Goal: Information Seeking & Learning: Learn about a topic

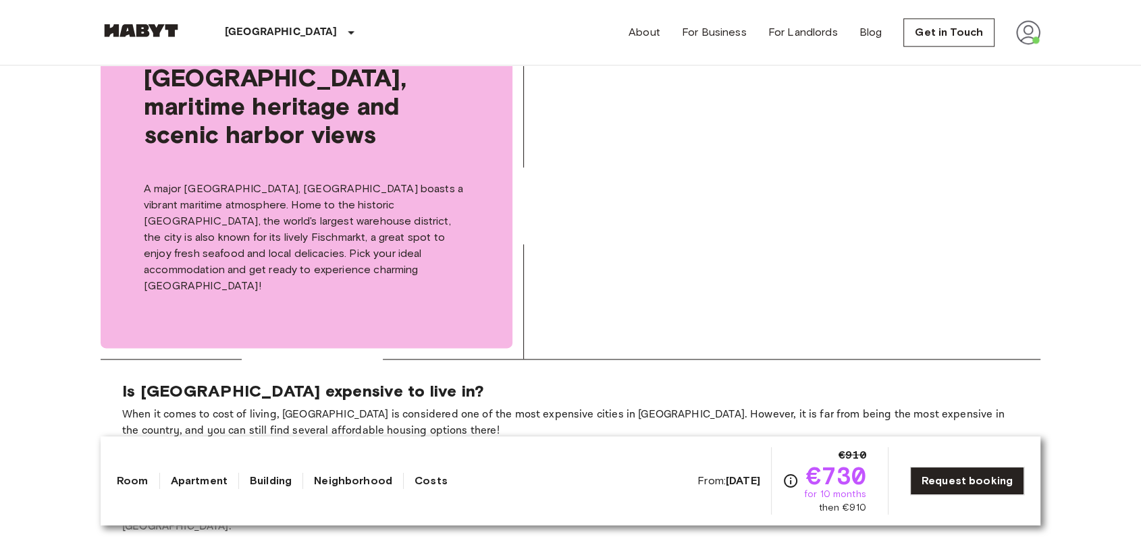
scroll to position [1350, 0]
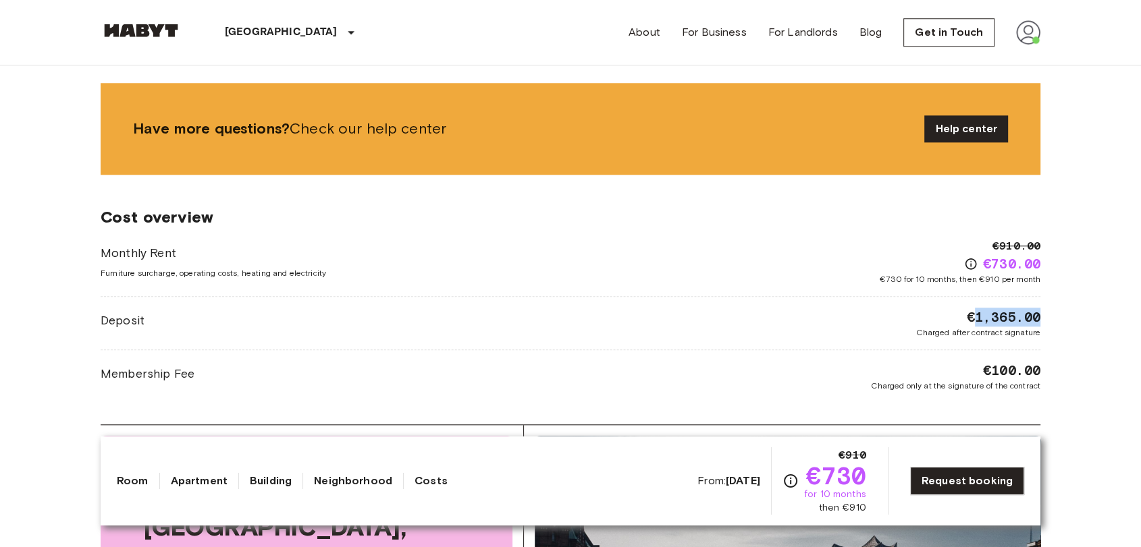
drag, startPoint x: 971, startPoint y: 319, endPoint x: 1049, endPoint y: 322, distance: 78.3
click at [1049, 322] on div "Europe Germany Hamburg Private room Private room From Sep 19 2025 Schellingstra…" at bounding box center [570, 194] width 972 height 2957
drag, startPoint x: 103, startPoint y: 320, endPoint x: 1047, endPoint y: 375, distance: 945.8
click at [1047, 375] on div "Europe Germany Hamburg Private room Private room From Sep 19 2025 Schellingstra…" at bounding box center [570, 194] width 972 height 2957
drag, startPoint x: 194, startPoint y: 368, endPoint x: 100, endPoint y: 376, distance: 94.2
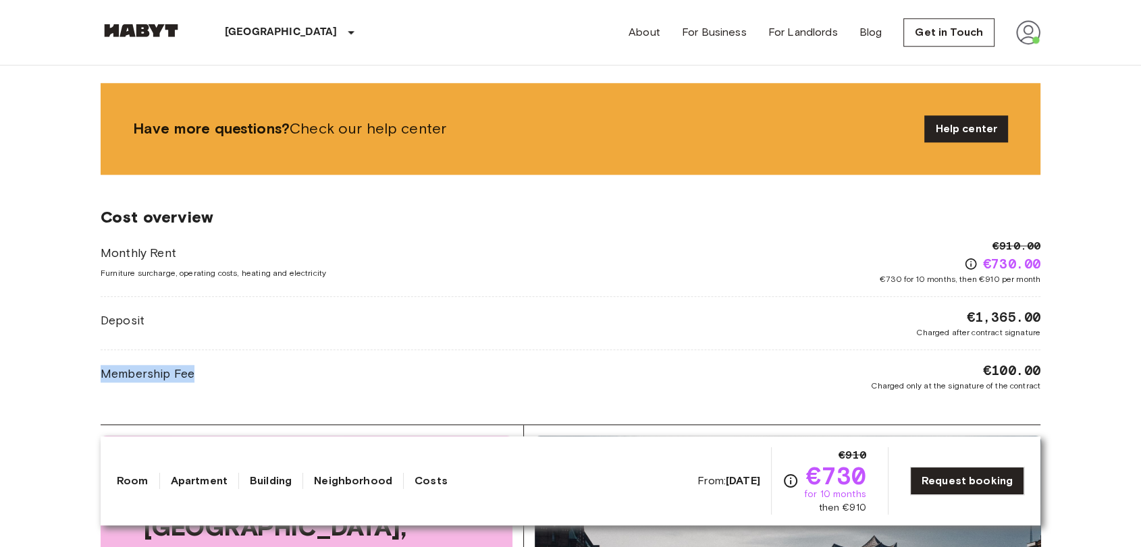
click at [101, 376] on span "Membership Fee" at bounding box center [148, 374] width 94 height 18
drag, startPoint x: 969, startPoint y: 374, endPoint x: 969, endPoint y: 364, distance: 9.4
click at [969, 364] on div "€100.00 Charged only at the signature of the contract" at bounding box center [955, 376] width 169 height 31
click at [979, 365] on div "€100.00 Charged only at the signature of the contract" at bounding box center [955, 376] width 169 height 31
drag, startPoint x: 980, startPoint y: 365, endPoint x: 1037, endPoint y: 368, distance: 57.5
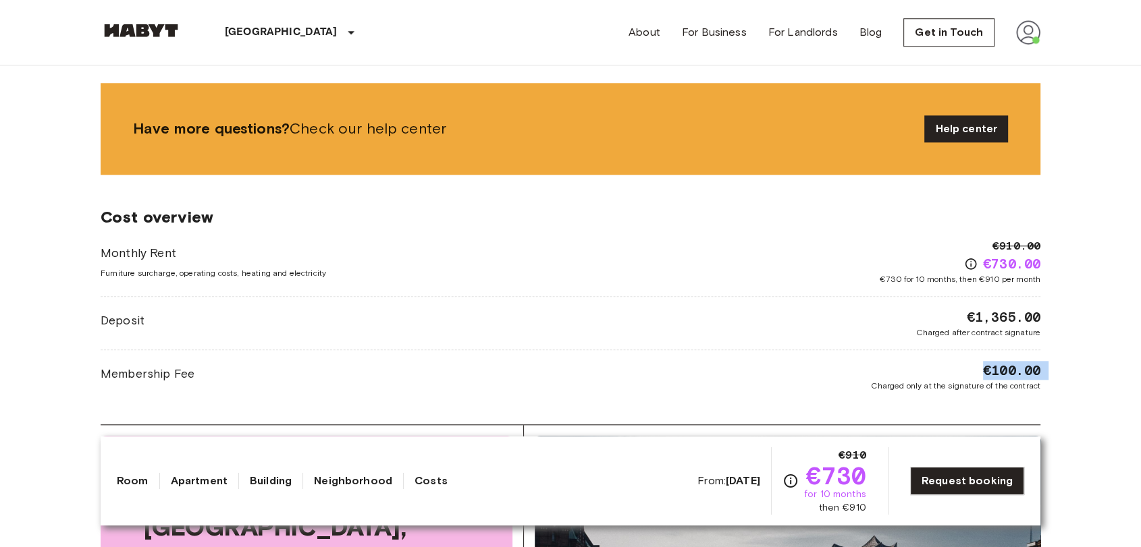
click at [1037, 368] on div "€100.00 Charged only at the signature of the contract" at bounding box center [955, 376] width 169 height 31
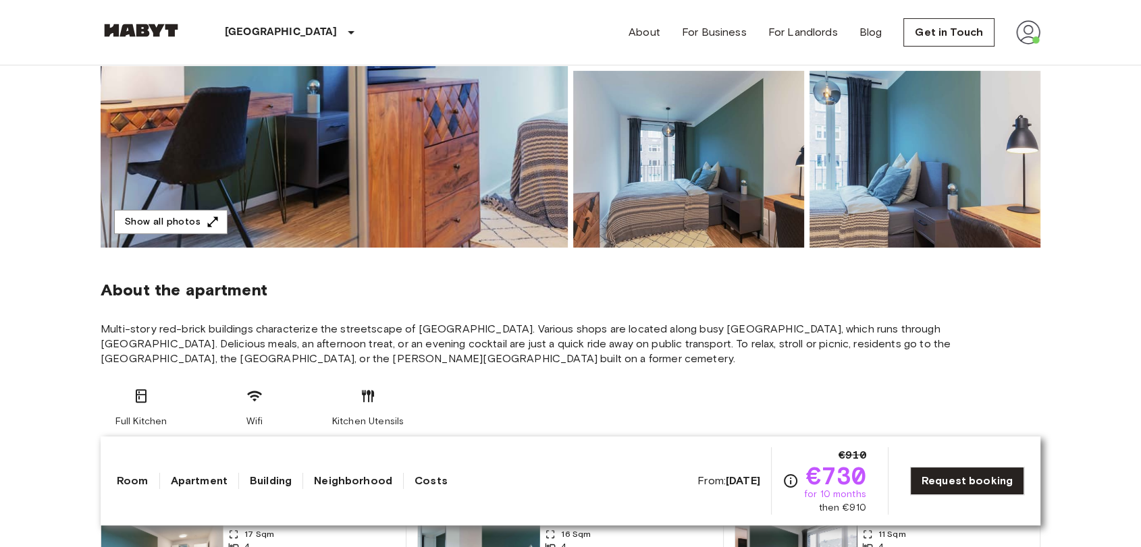
scroll to position [0, 0]
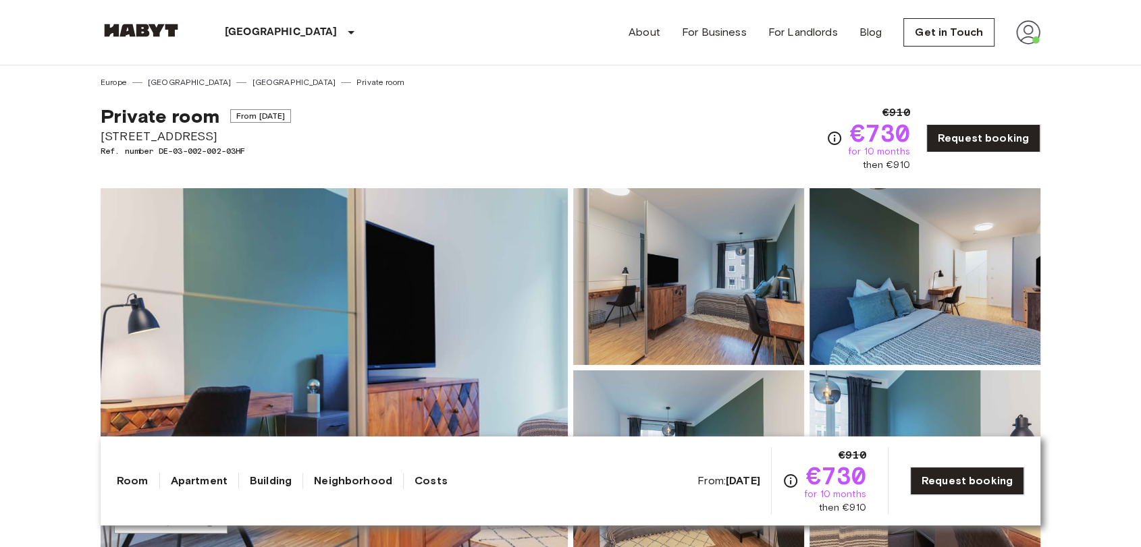
click at [724, 281] on img at bounding box center [688, 276] width 231 height 177
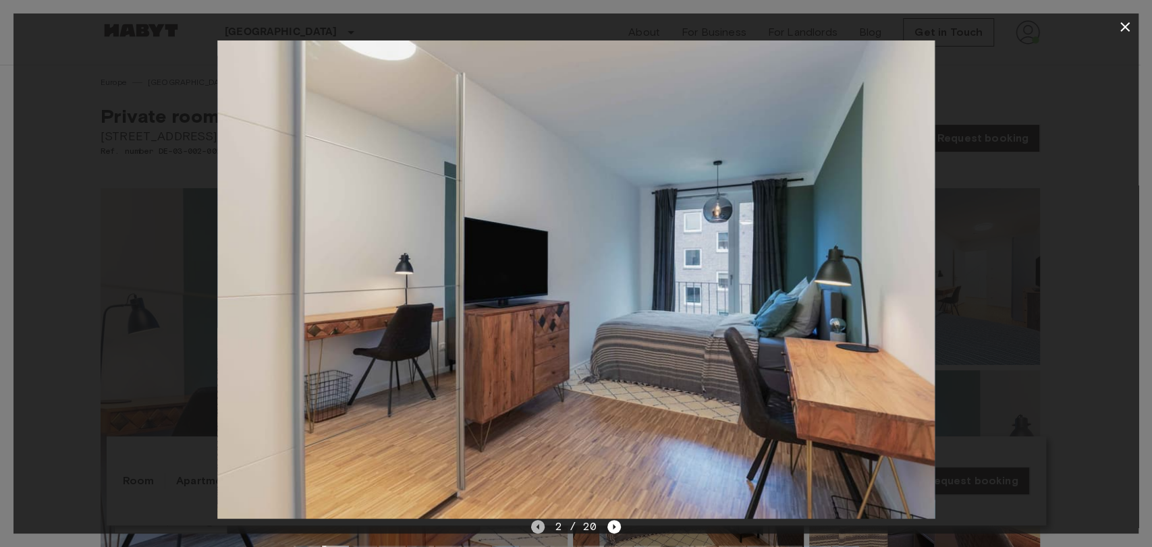
click at [543, 531] on icon "Previous image" at bounding box center [537, 526] width 13 height 13
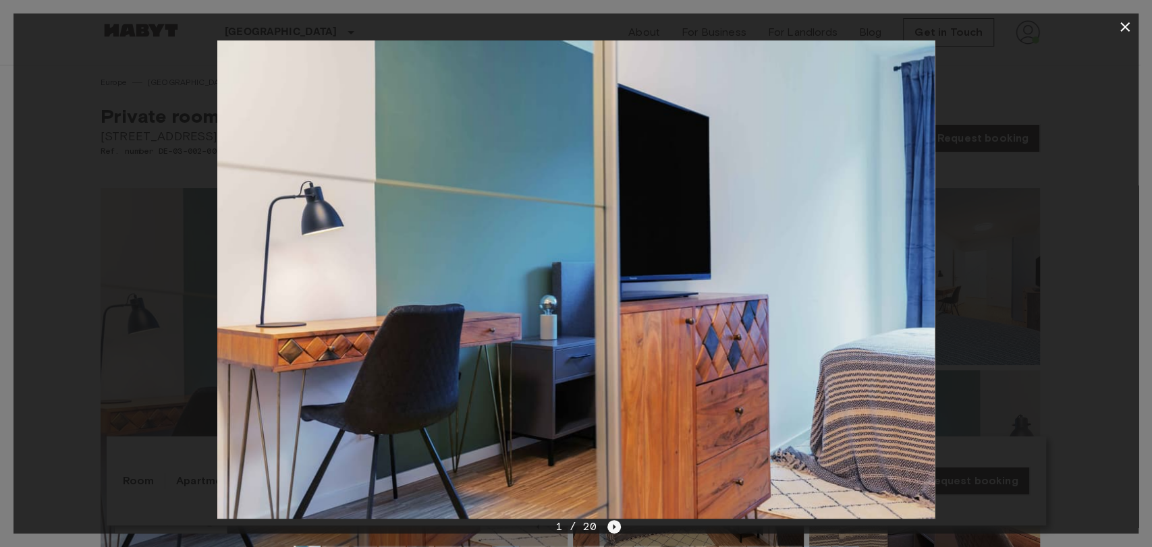
click at [618, 527] on icon "Next image" at bounding box center [613, 526] width 13 height 13
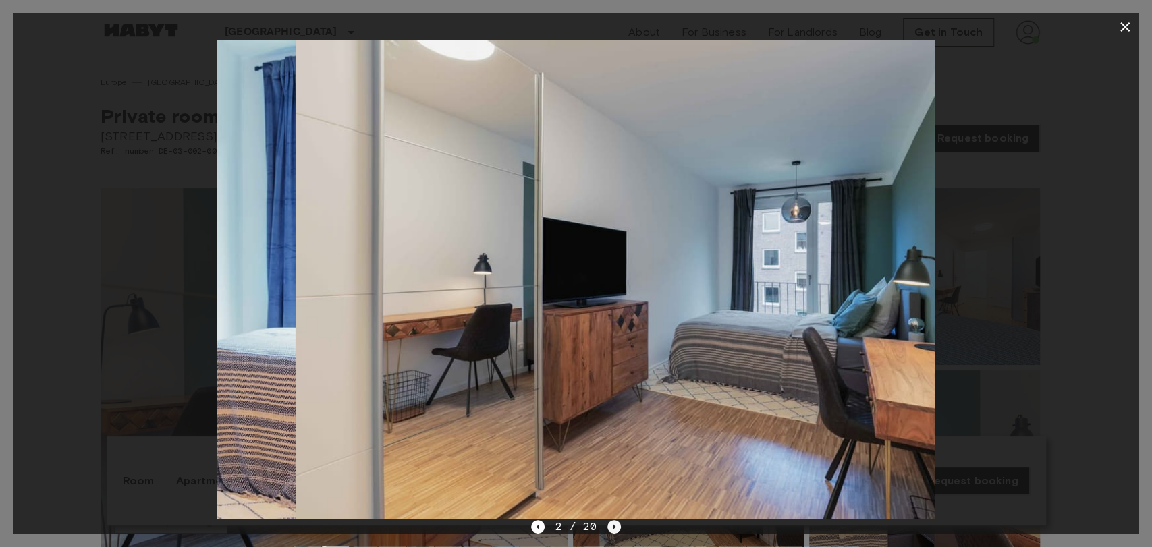
click at [618, 527] on icon "Next image" at bounding box center [613, 526] width 13 height 13
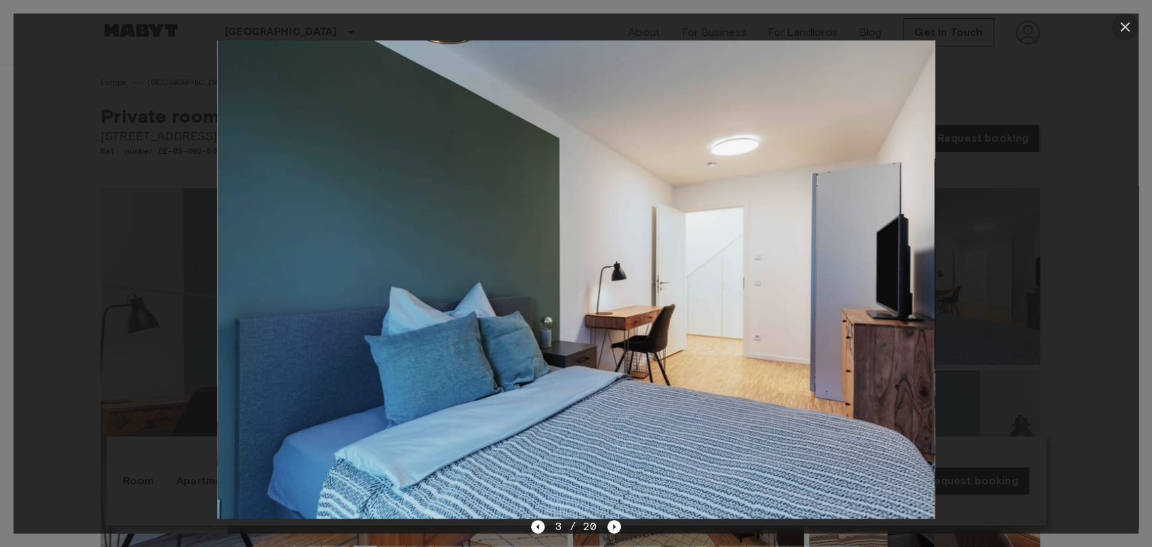
click at [1128, 28] on icon "button" at bounding box center [1125, 27] width 16 height 16
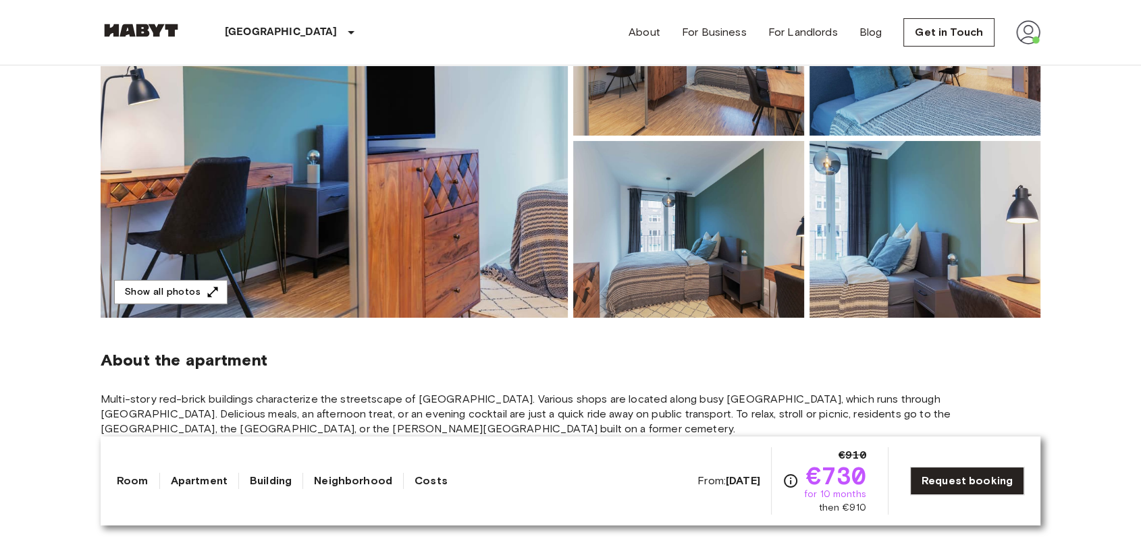
scroll to position [300, 0]
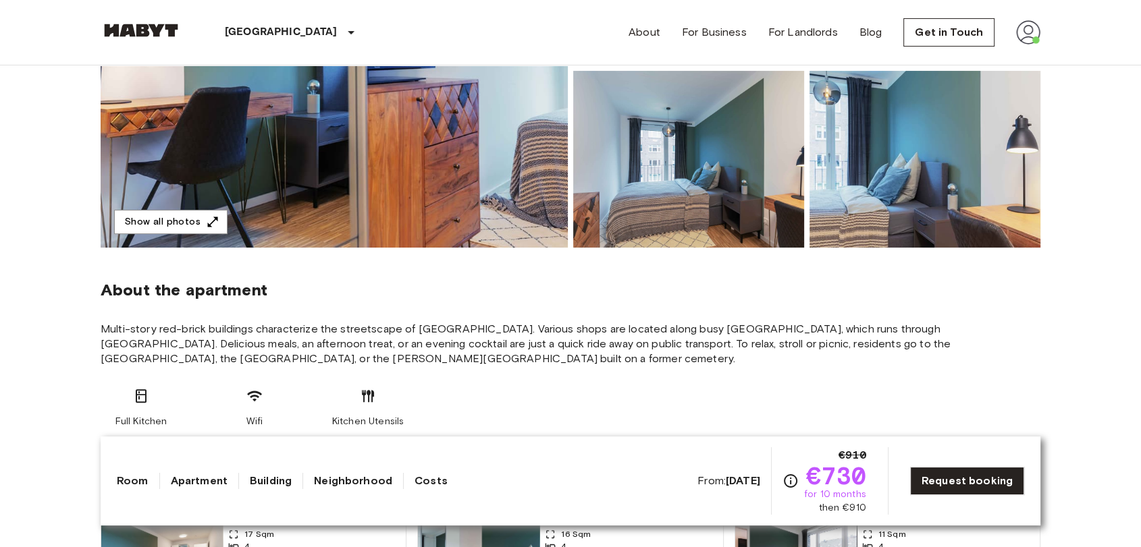
click at [685, 190] on img at bounding box center [688, 159] width 231 height 177
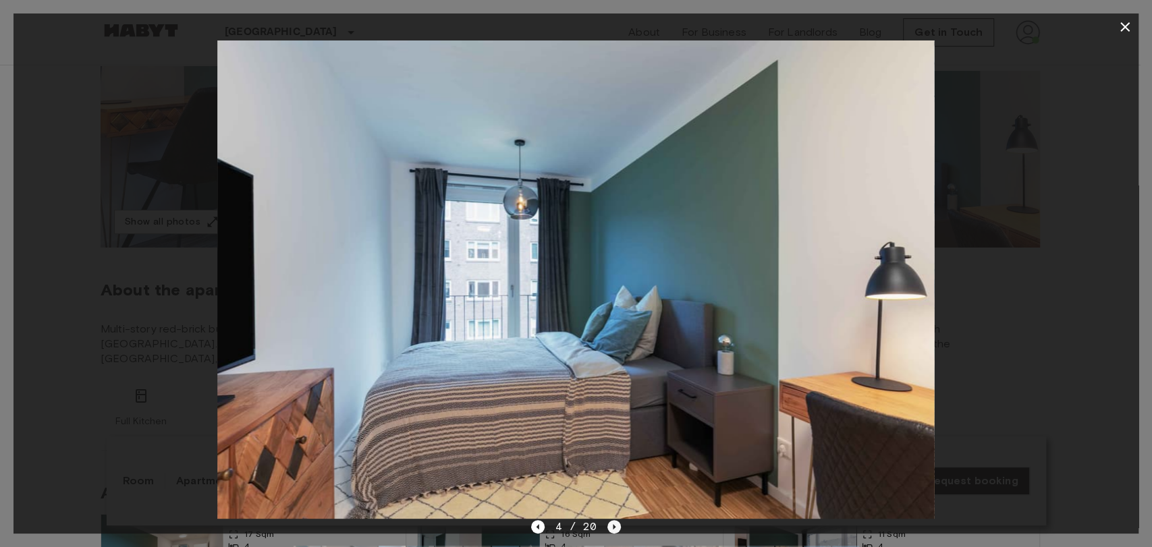
click at [610, 531] on icon "Next image" at bounding box center [613, 526] width 13 height 13
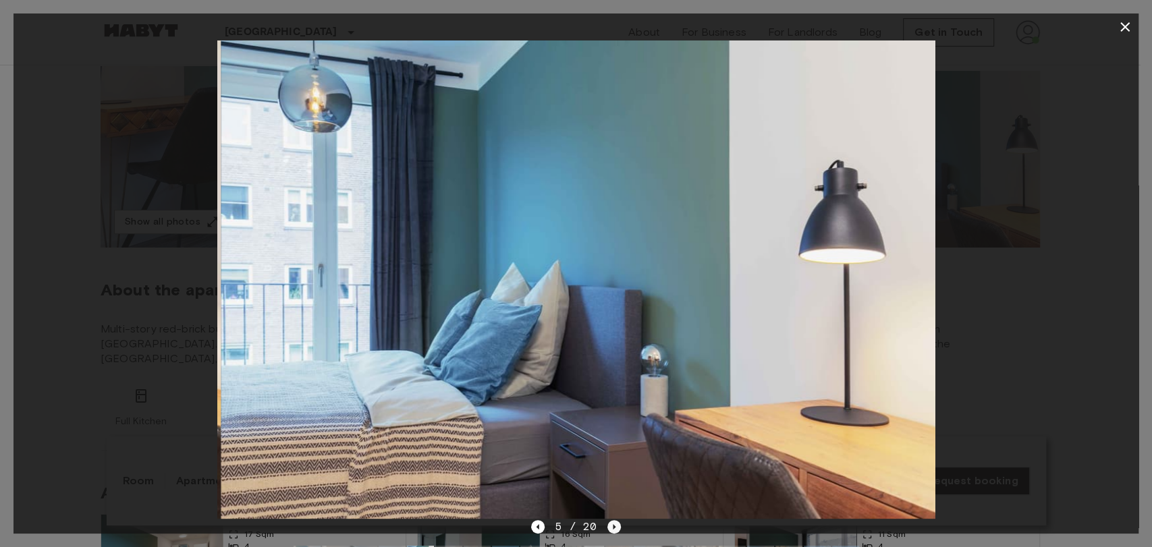
click at [610, 531] on icon "Next image" at bounding box center [613, 526] width 13 height 13
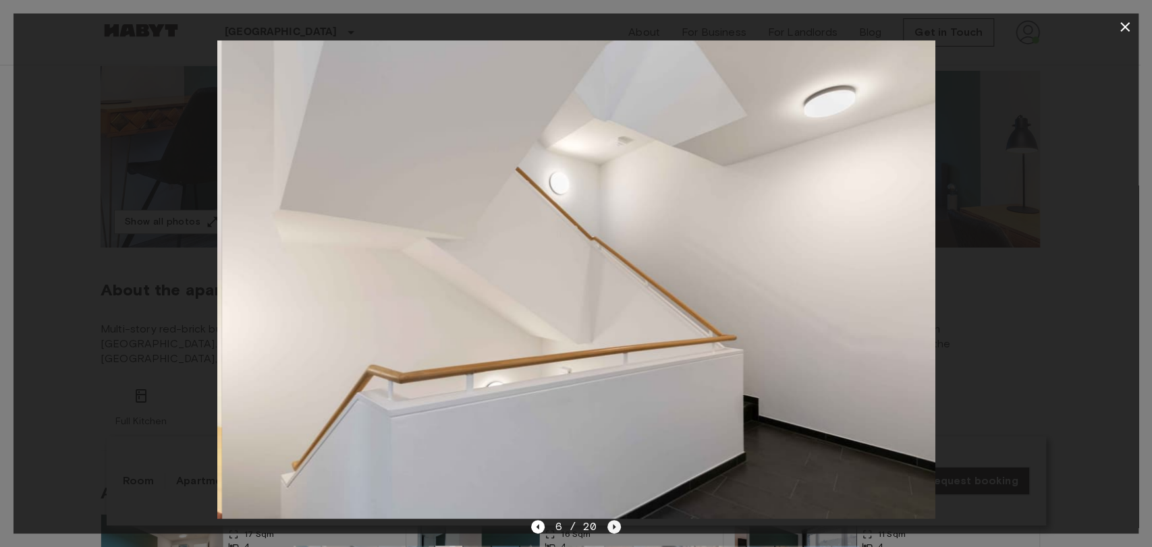
click at [610, 531] on icon "Next image" at bounding box center [613, 526] width 13 height 13
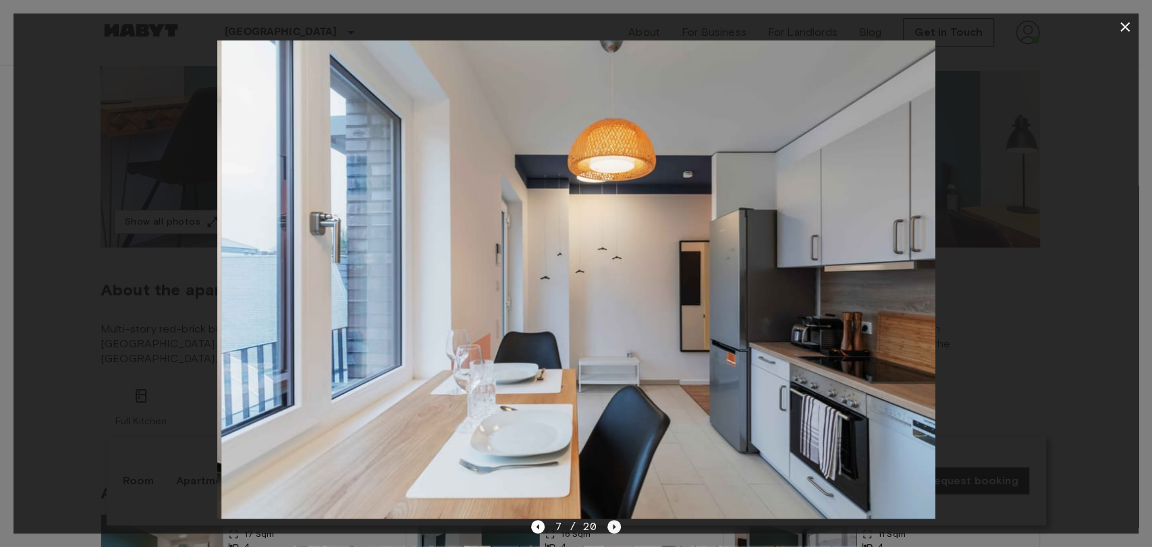
click at [610, 525] on icon "Next image" at bounding box center [613, 526] width 13 height 13
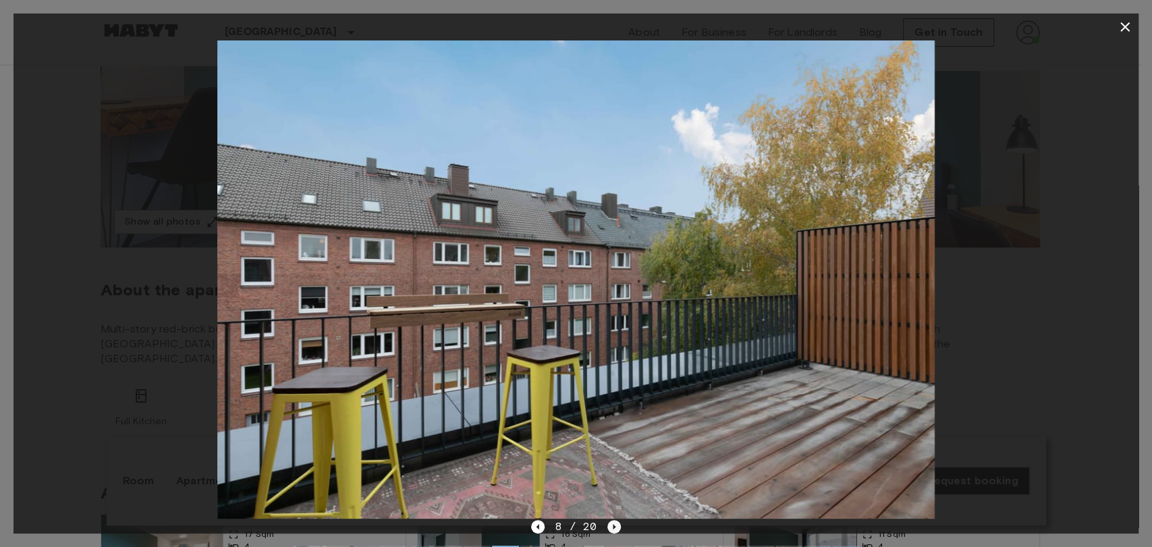
click at [616, 528] on icon "Next image" at bounding box center [613, 526] width 13 height 13
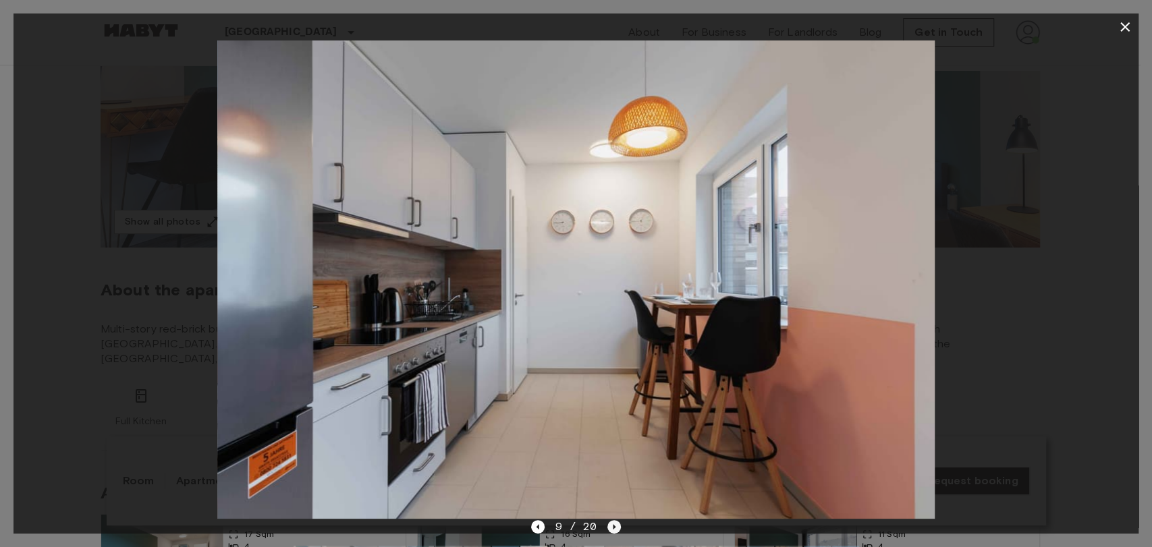
click at [611, 531] on icon "Next image" at bounding box center [613, 526] width 13 height 13
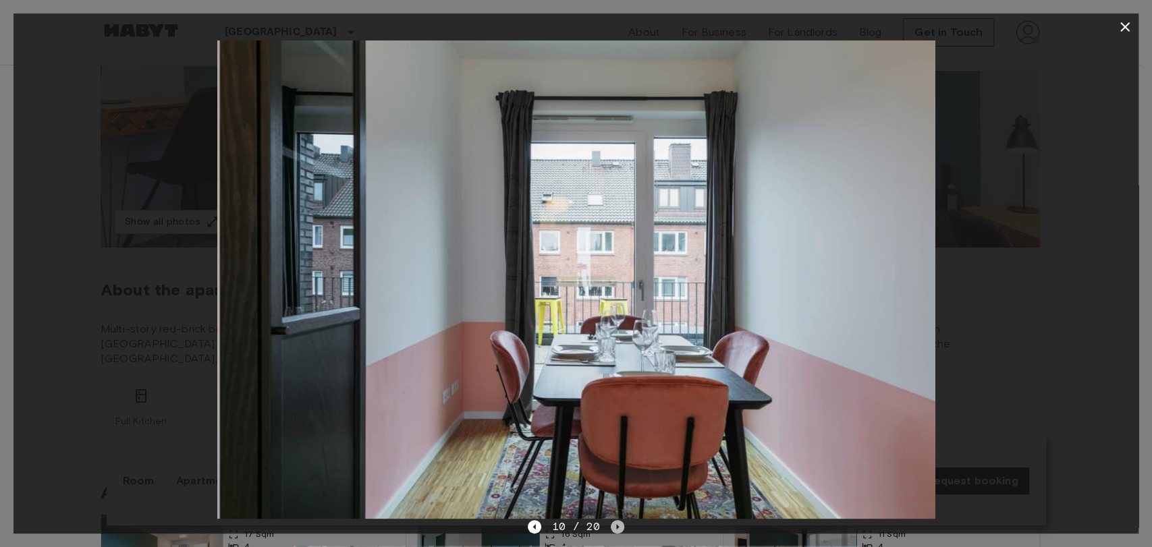
click at [611, 531] on icon "Next image" at bounding box center [617, 526] width 13 height 13
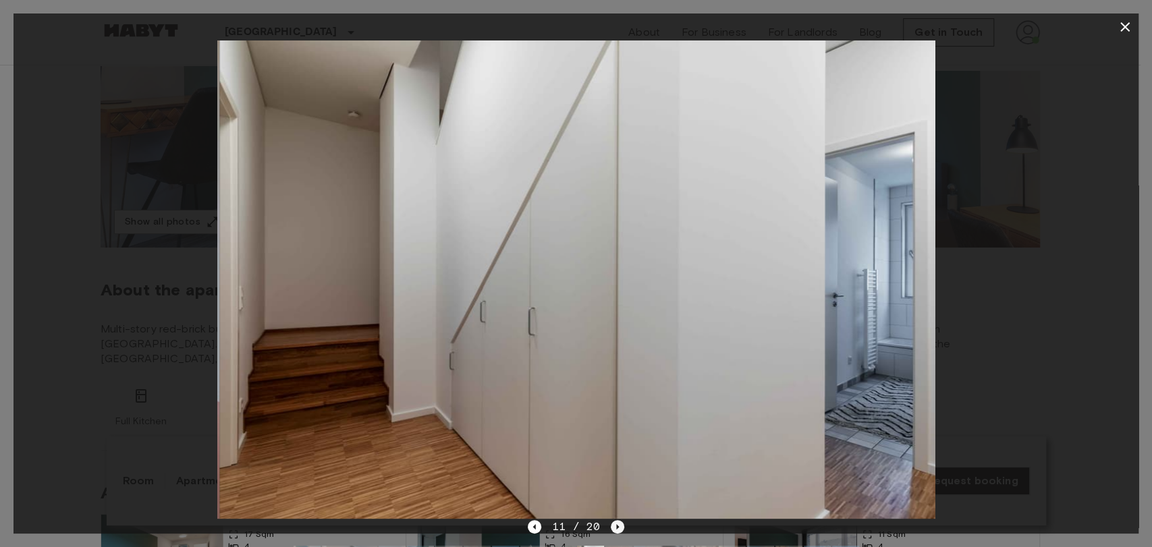
click at [611, 531] on icon "Next image" at bounding box center [617, 526] width 13 height 13
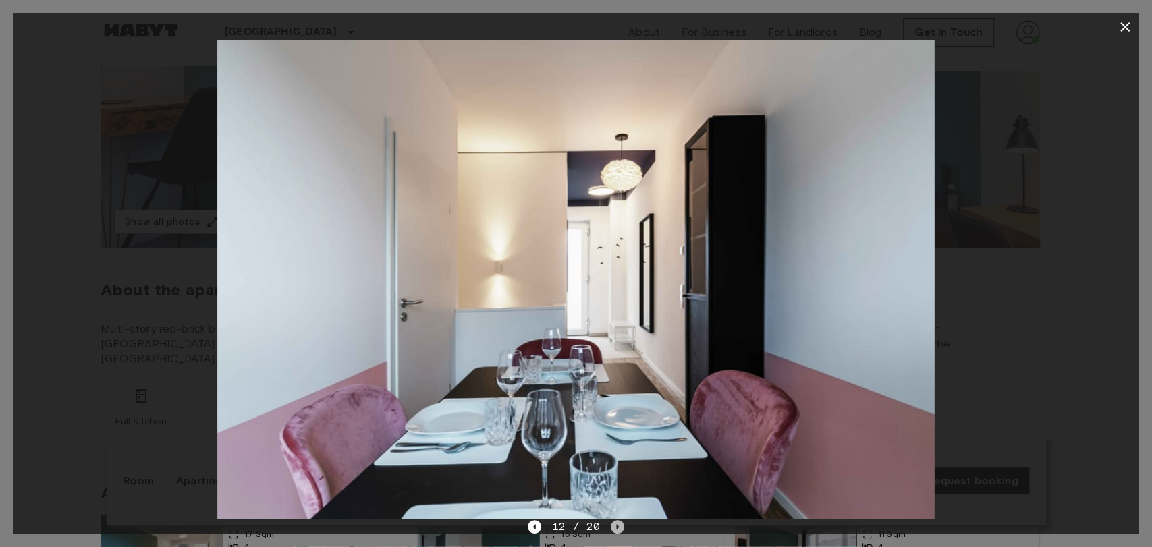
click at [611, 530] on icon "Next image" at bounding box center [617, 526] width 13 height 13
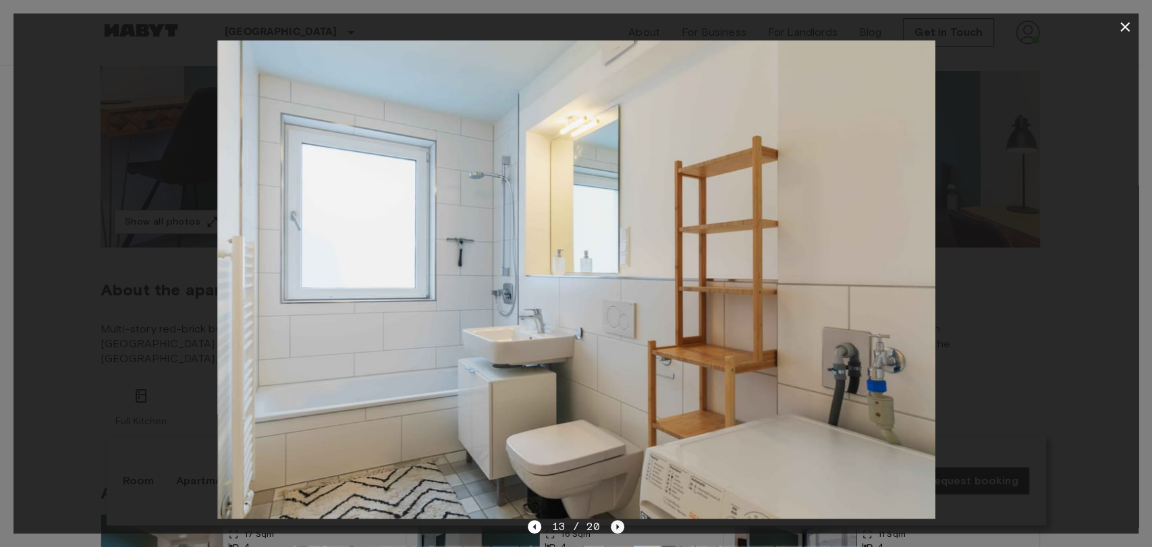
click at [620, 528] on icon "Next image" at bounding box center [617, 526] width 13 height 13
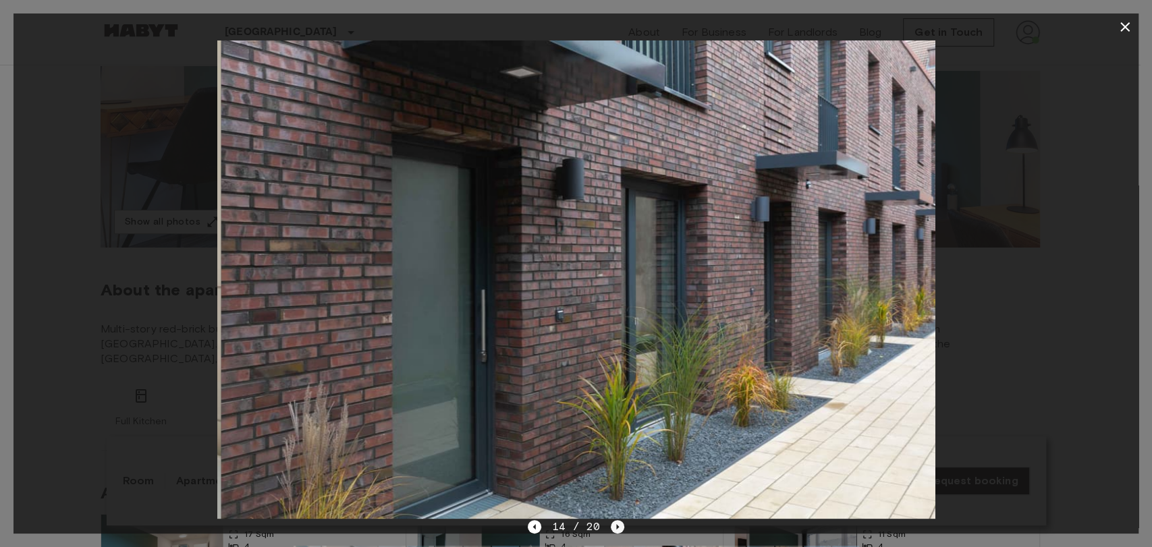
click at [620, 528] on icon "Next image" at bounding box center [617, 526] width 13 height 13
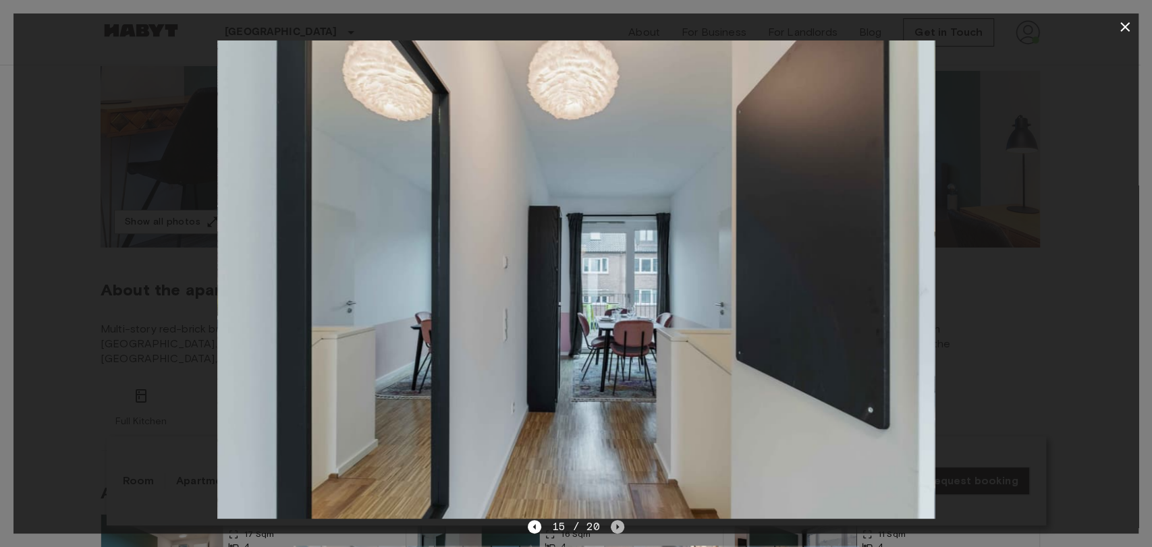
click at [614, 530] on icon "Next image" at bounding box center [617, 526] width 13 height 13
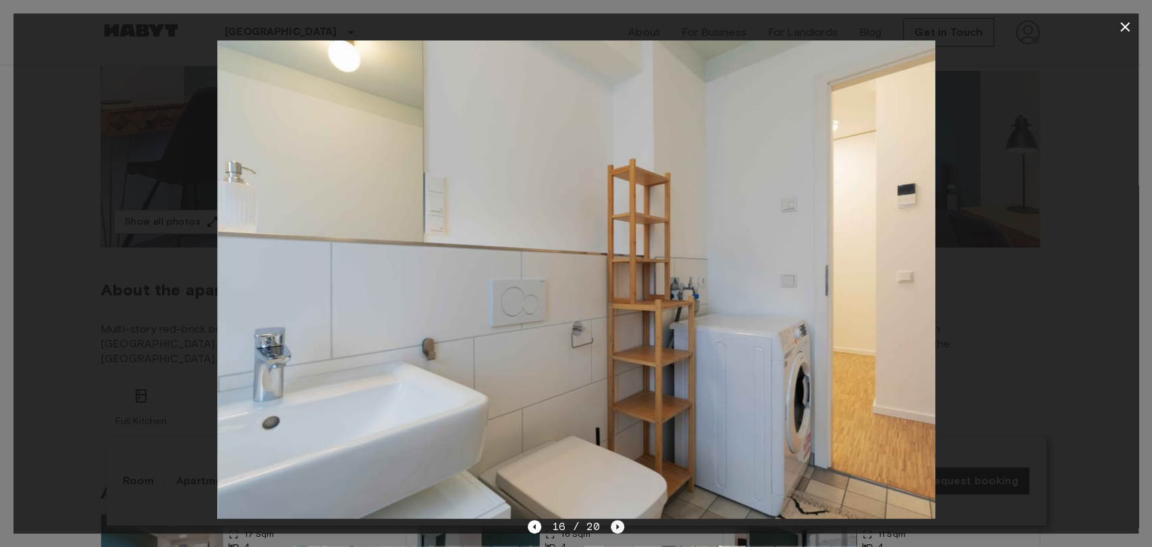
click at [614, 530] on icon "Next image" at bounding box center [617, 526] width 13 height 13
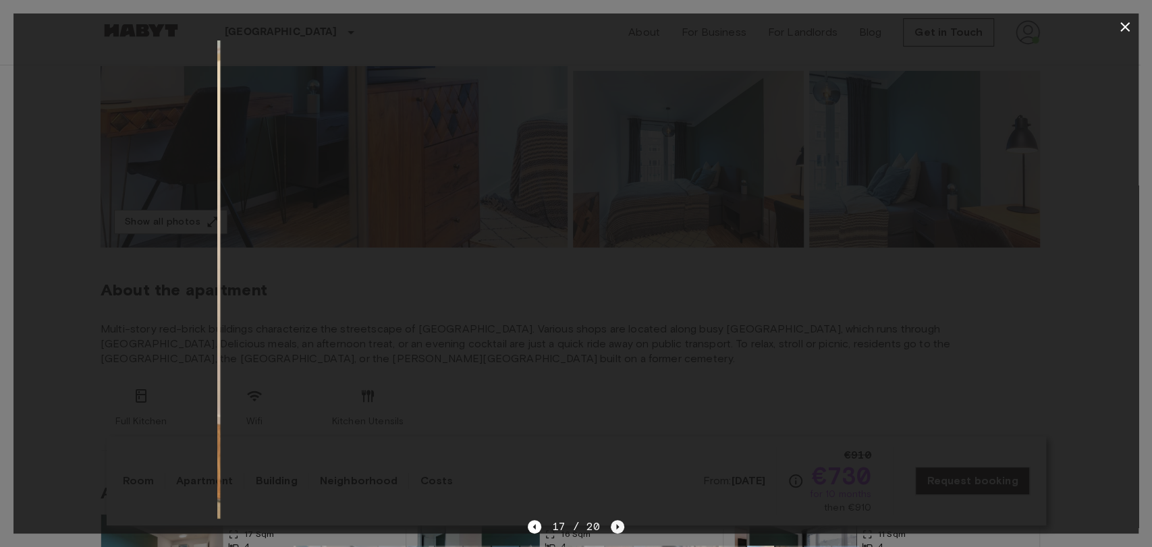
click at [614, 530] on icon "Next image" at bounding box center [617, 526] width 13 height 13
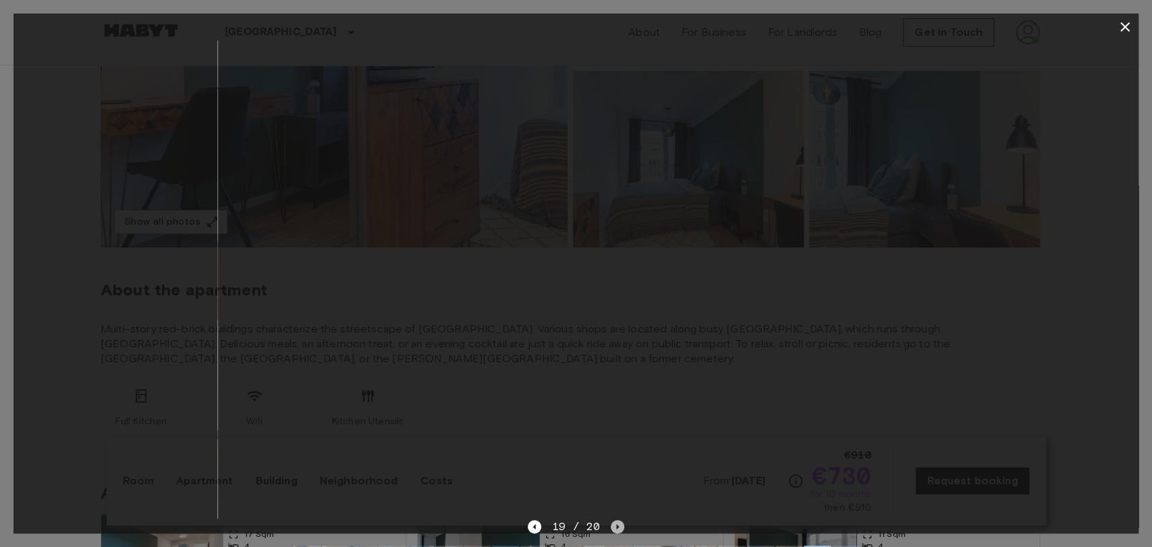
click at [614, 530] on icon "Next image" at bounding box center [617, 526] width 13 height 13
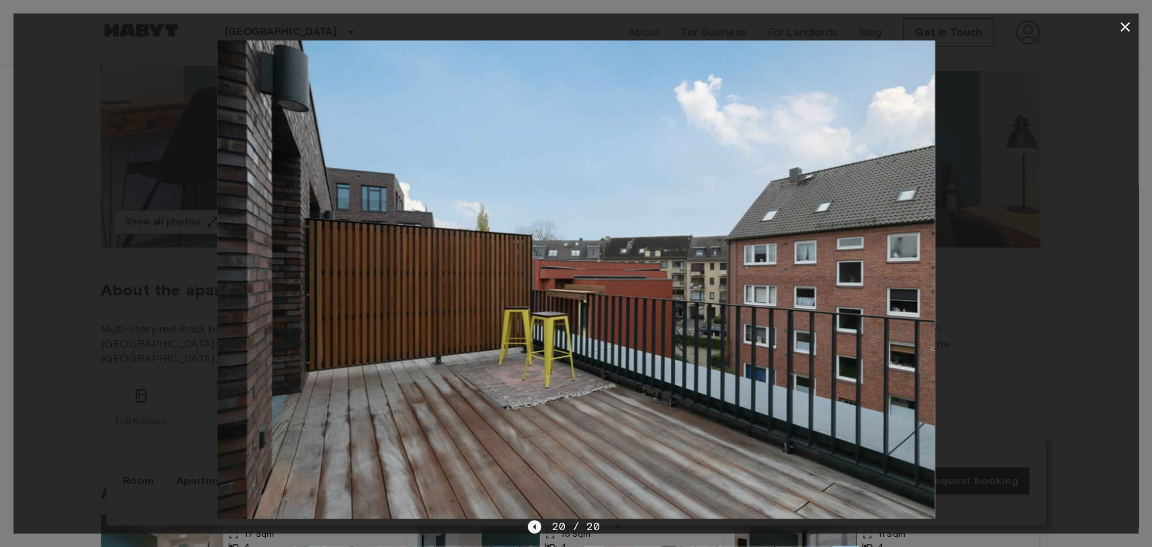
click at [541, 525] on icon "Previous image" at bounding box center [534, 526] width 13 height 13
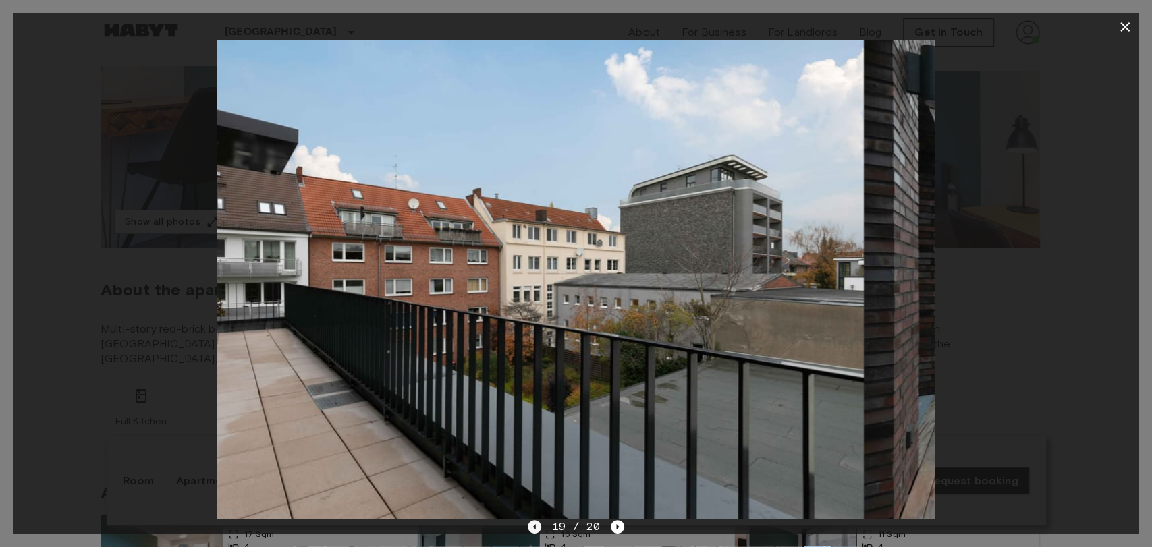
click at [541, 525] on icon "Previous image" at bounding box center [534, 526] width 13 height 13
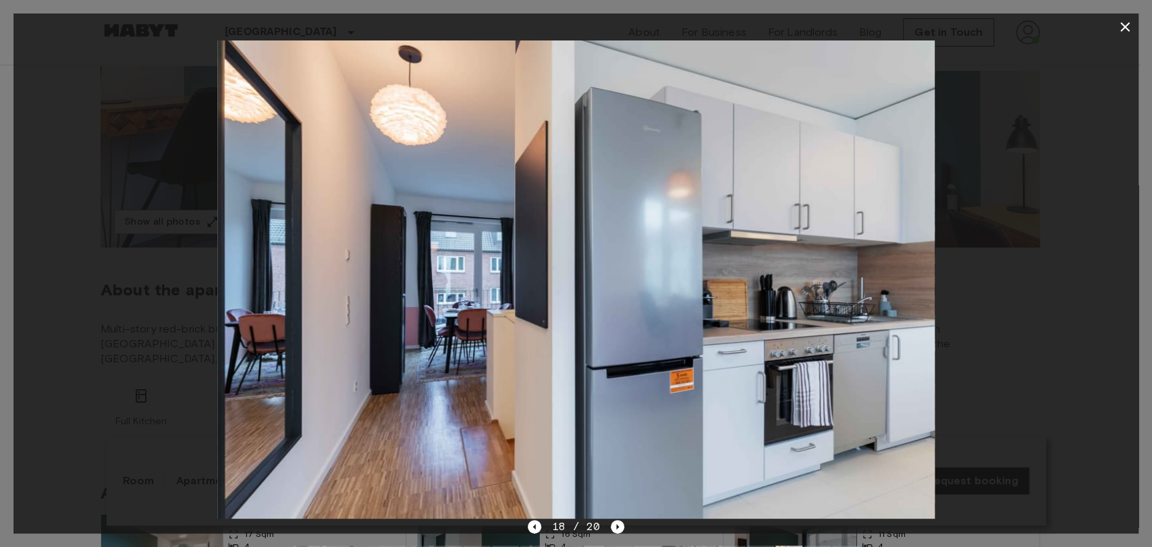
click at [606, 525] on div "18 / 20" at bounding box center [576, 527] width 97 height 16
click at [611, 526] on icon "Next image" at bounding box center [617, 526] width 13 height 13
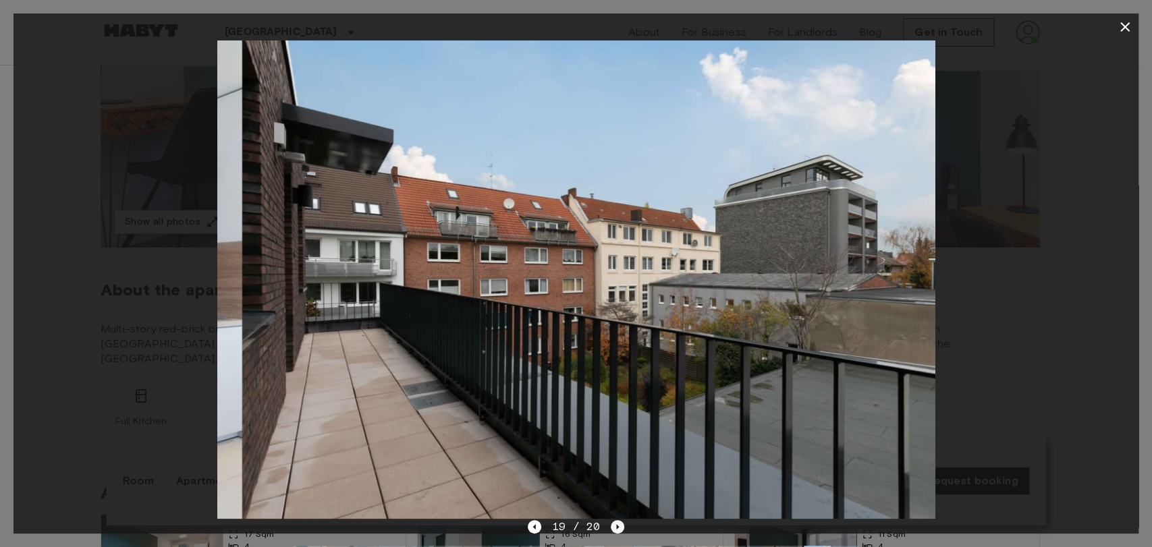
click at [613, 526] on icon "Next image" at bounding box center [617, 526] width 13 height 13
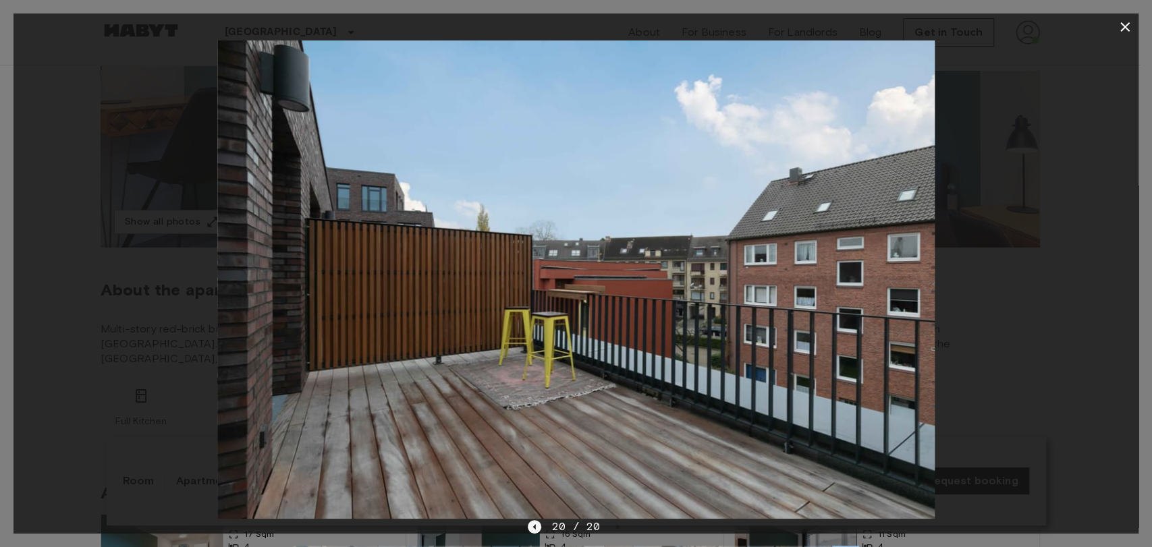
click at [535, 529] on icon "Previous image" at bounding box center [534, 526] width 13 height 13
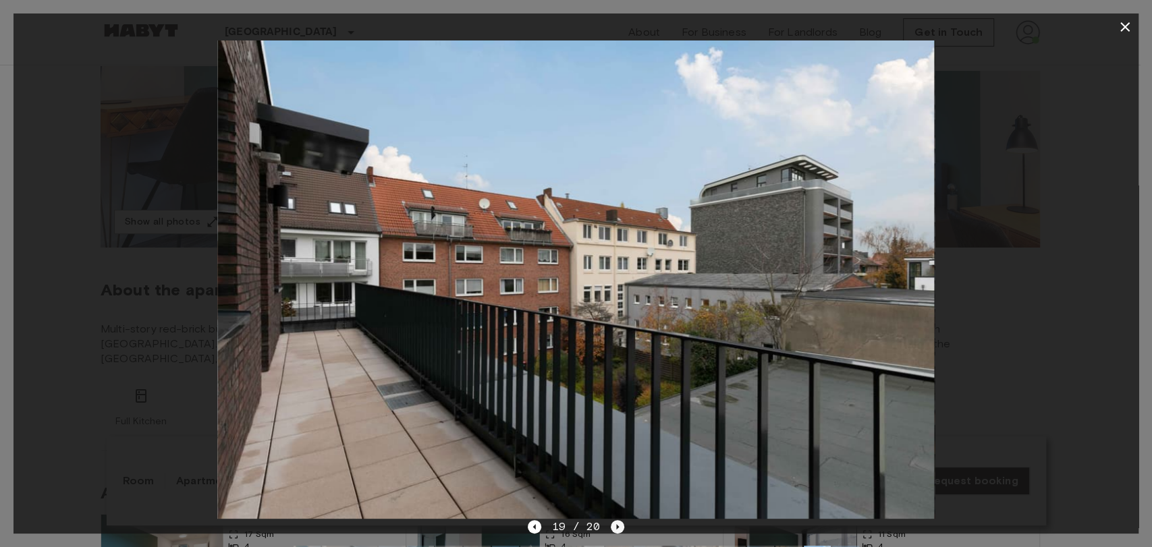
click at [613, 525] on icon "Next image" at bounding box center [617, 526] width 13 height 13
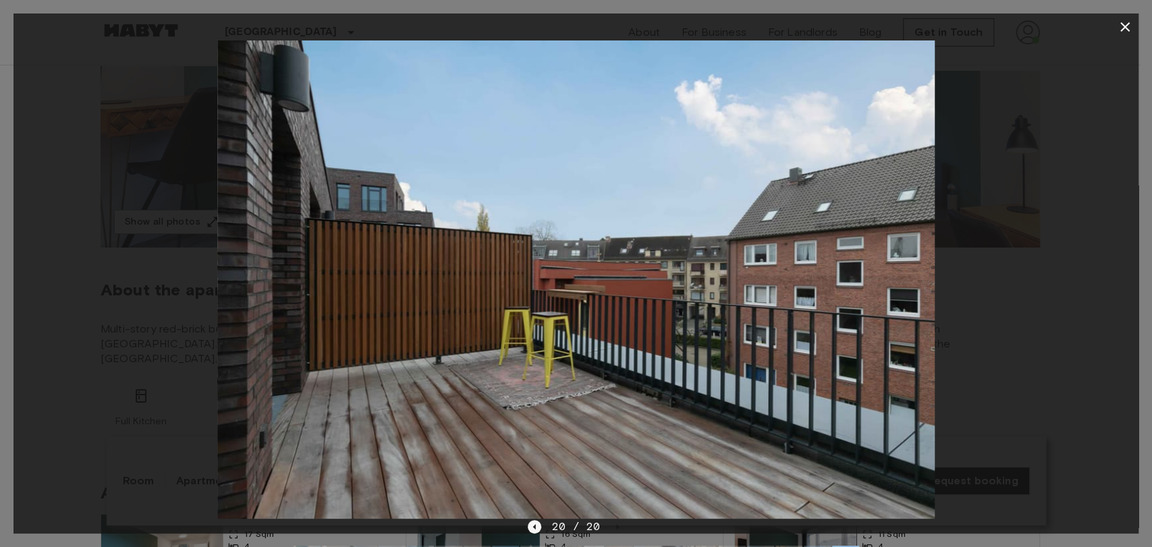
click at [540, 529] on icon "Previous image" at bounding box center [534, 526] width 13 height 13
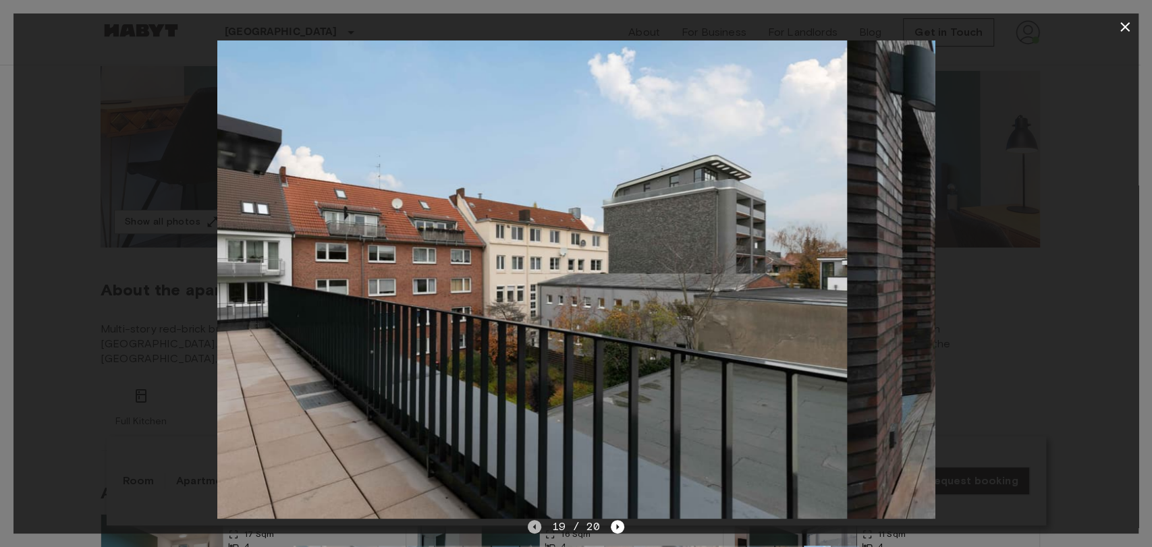
click at [540, 529] on icon "Previous image" at bounding box center [534, 526] width 13 height 13
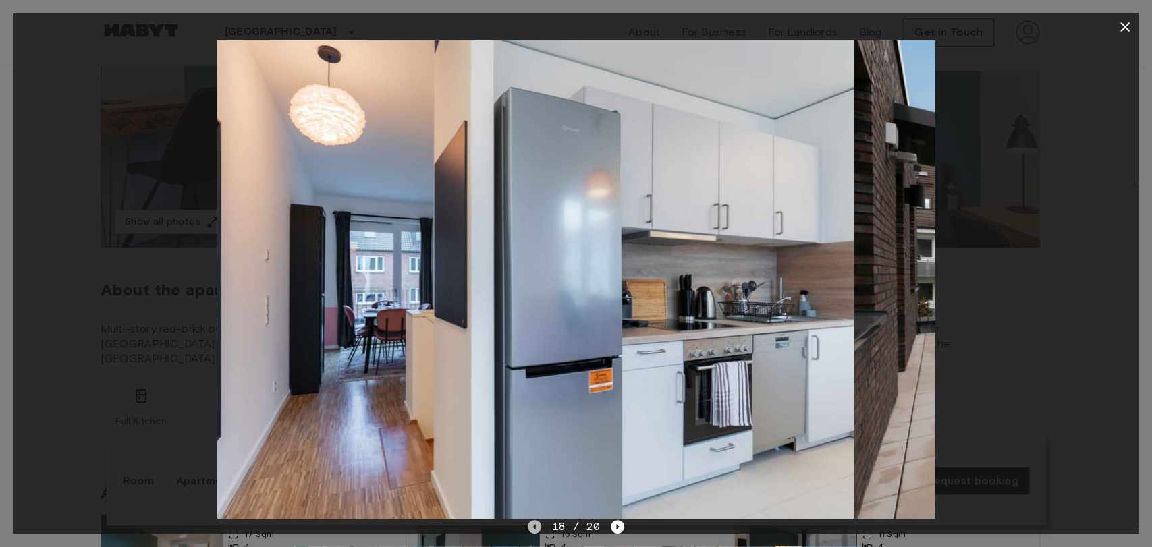
click at [540, 529] on icon "Previous image" at bounding box center [534, 526] width 13 height 13
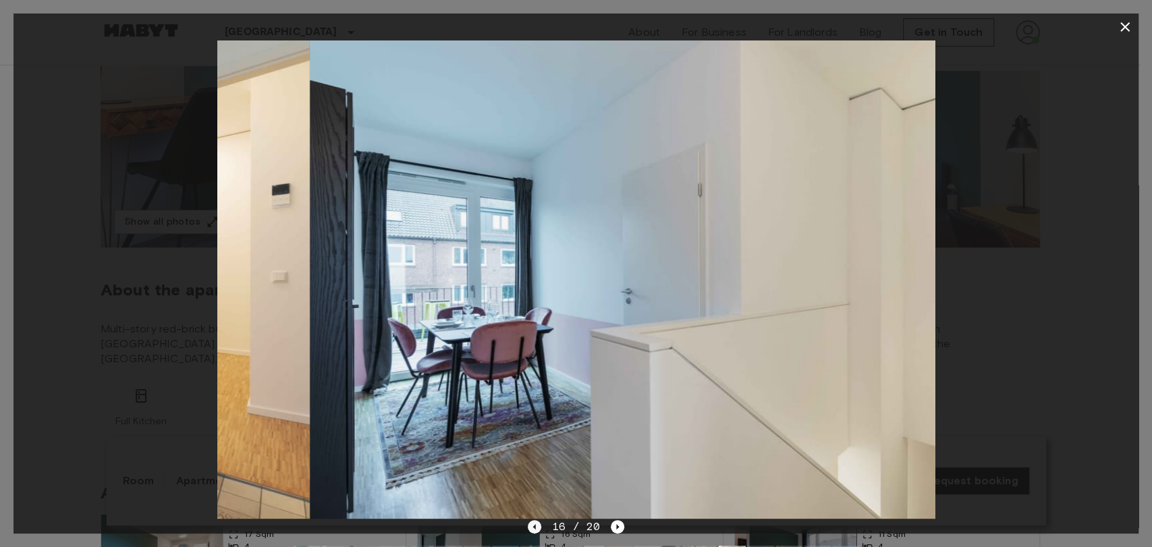
click at [540, 529] on icon "Previous image" at bounding box center [534, 526] width 13 height 13
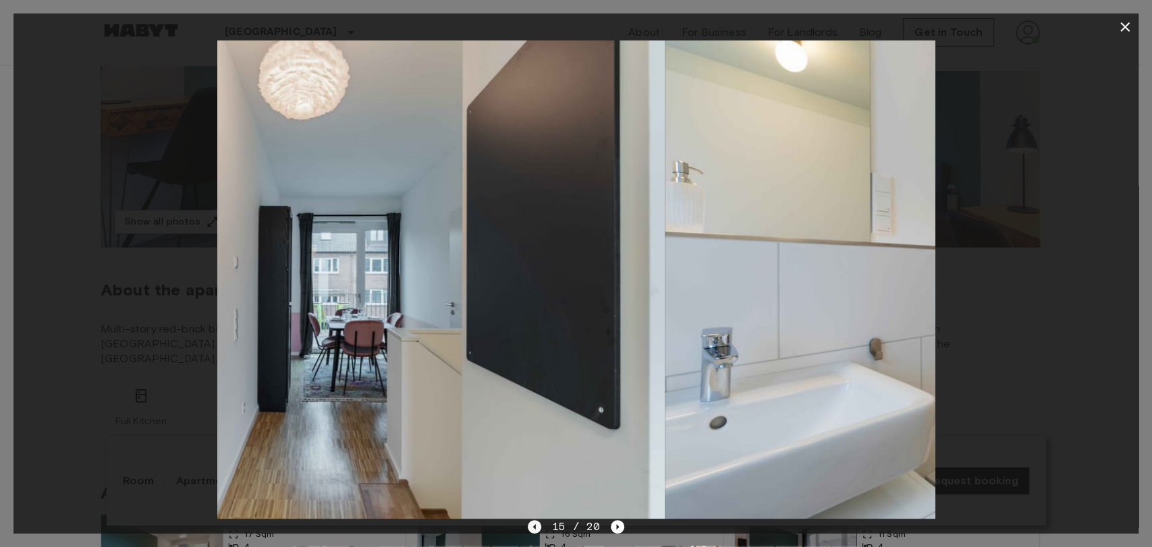
click at [540, 529] on icon "Previous image" at bounding box center [534, 526] width 13 height 13
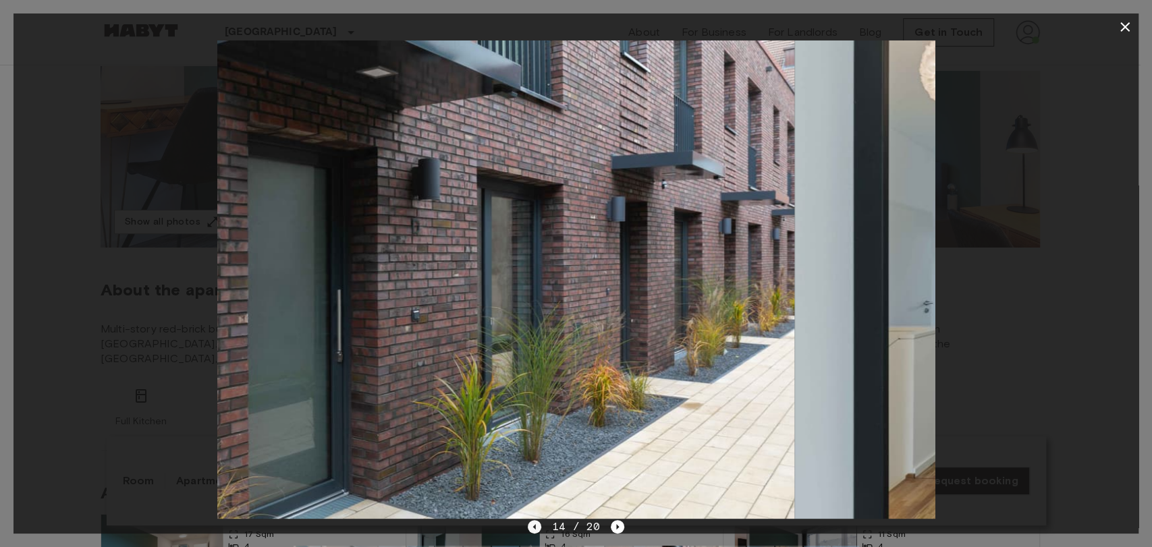
click at [540, 529] on icon "Previous image" at bounding box center [534, 526] width 13 height 13
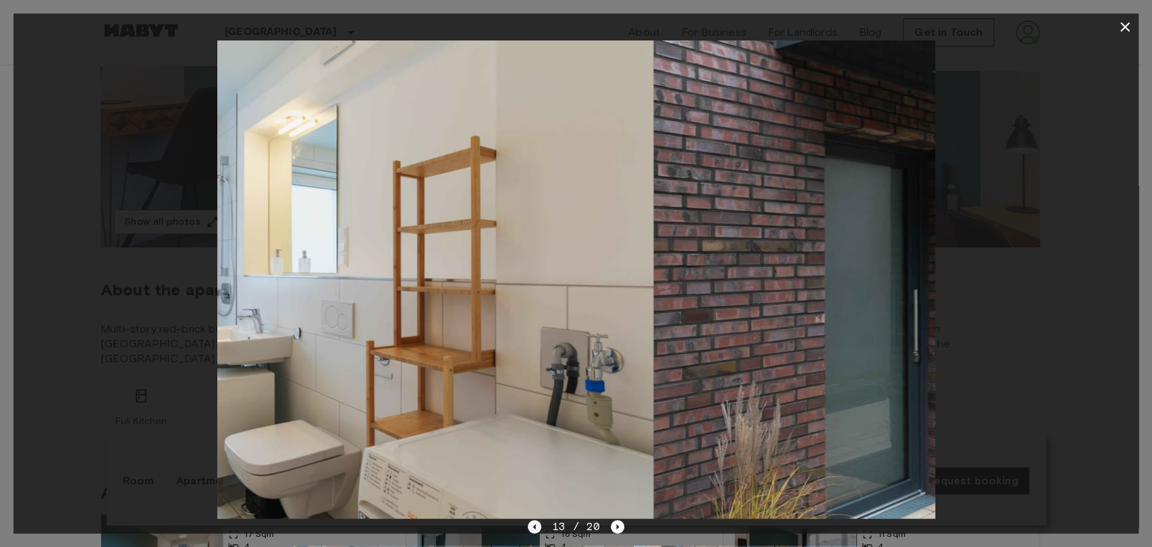
click at [540, 529] on icon "Previous image" at bounding box center [534, 526] width 13 height 13
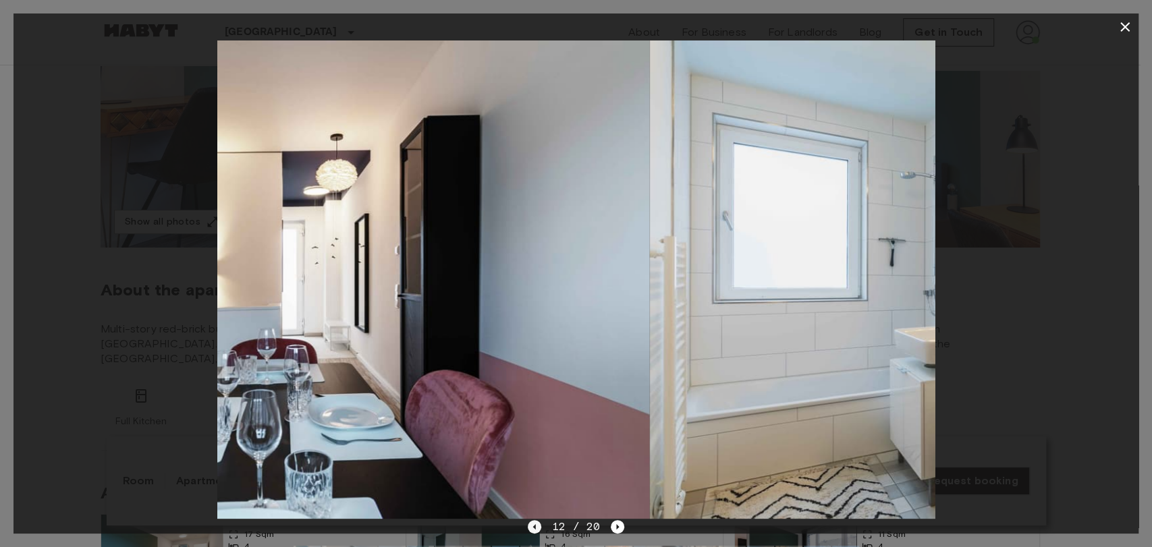
click at [540, 529] on icon "Previous image" at bounding box center [534, 526] width 13 height 13
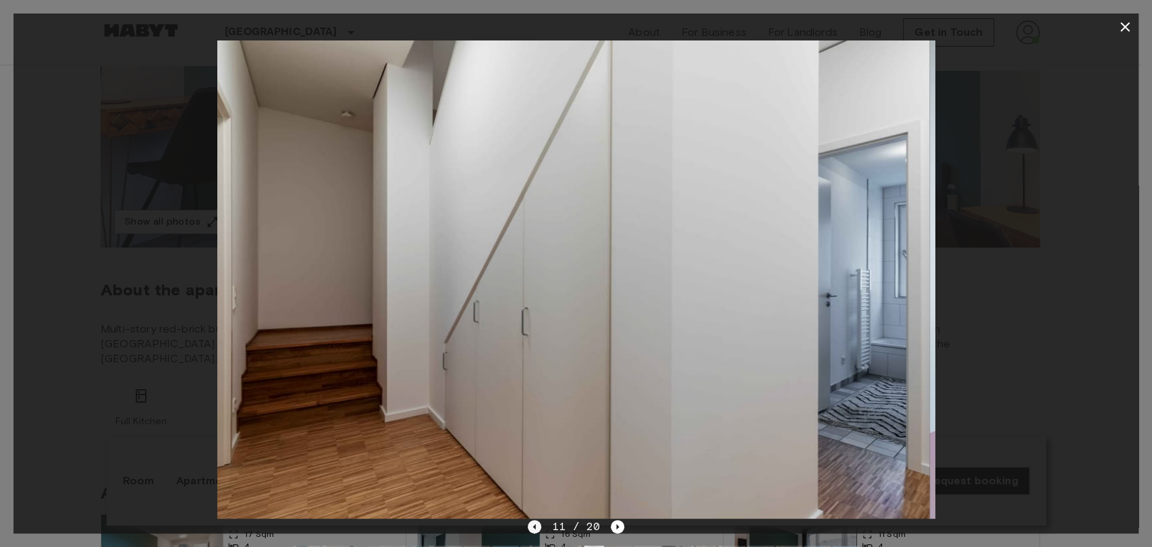
click at [540, 529] on icon "Previous image" at bounding box center [534, 526] width 13 height 13
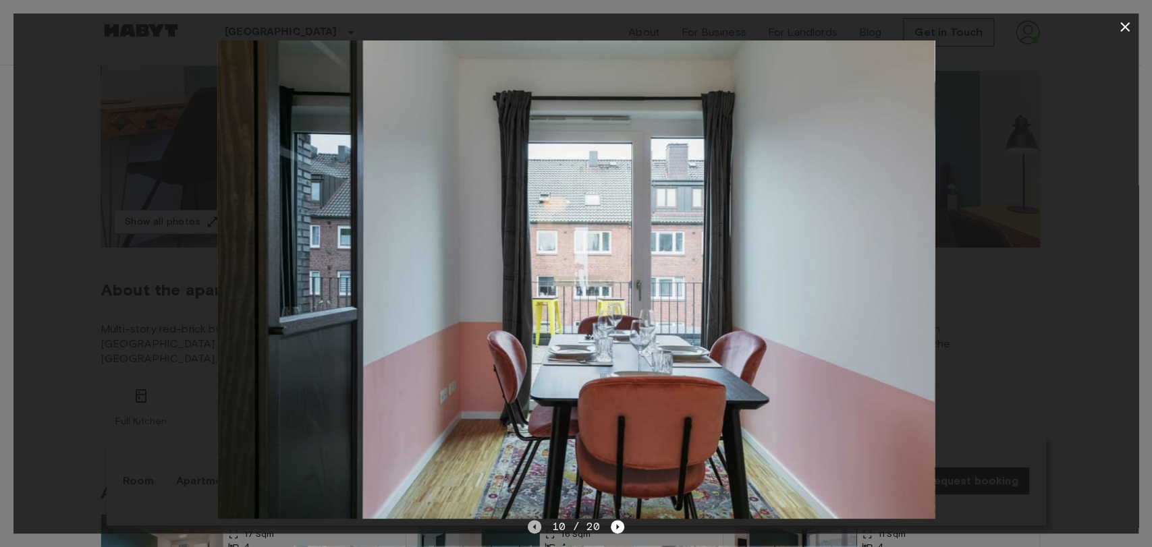
click at [540, 529] on icon "Previous image" at bounding box center [534, 526] width 13 height 13
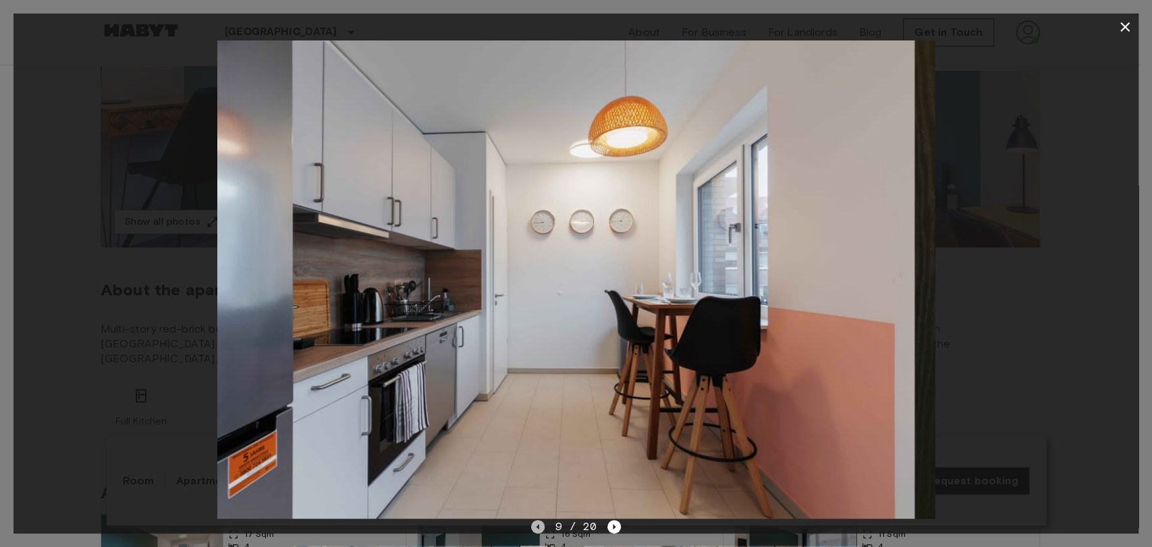
click at [540, 529] on icon "Previous image" at bounding box center [537, 526] width 13 height 13
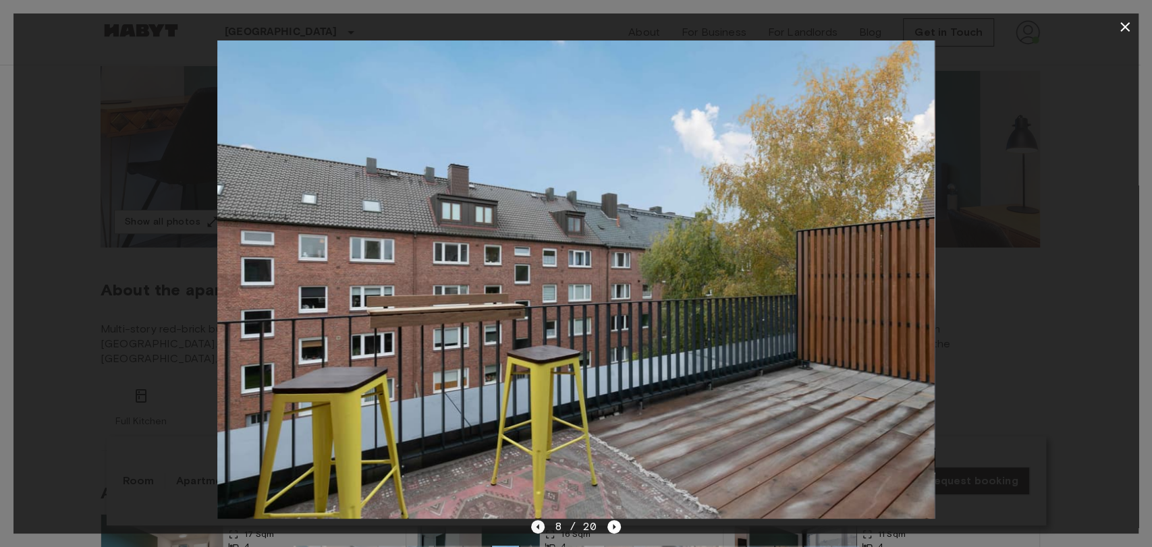
click at [543, 524] on icon "Previous image" at bounding box center [537, 526] width 13 height 13
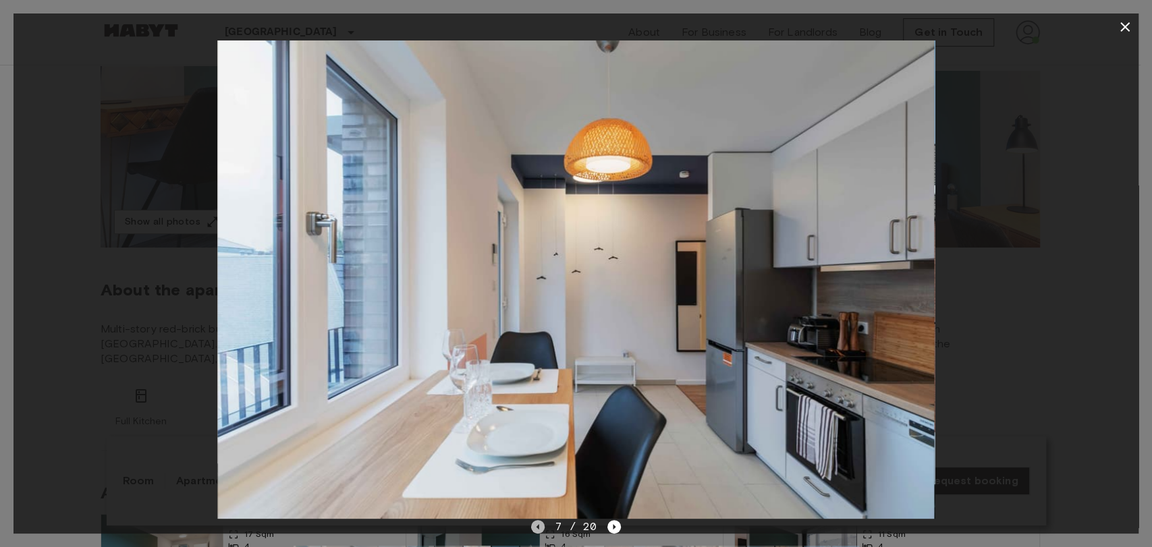
click at [542, 526] on icon "Previous image" at bounding box center [537, 526] width 13 height 13
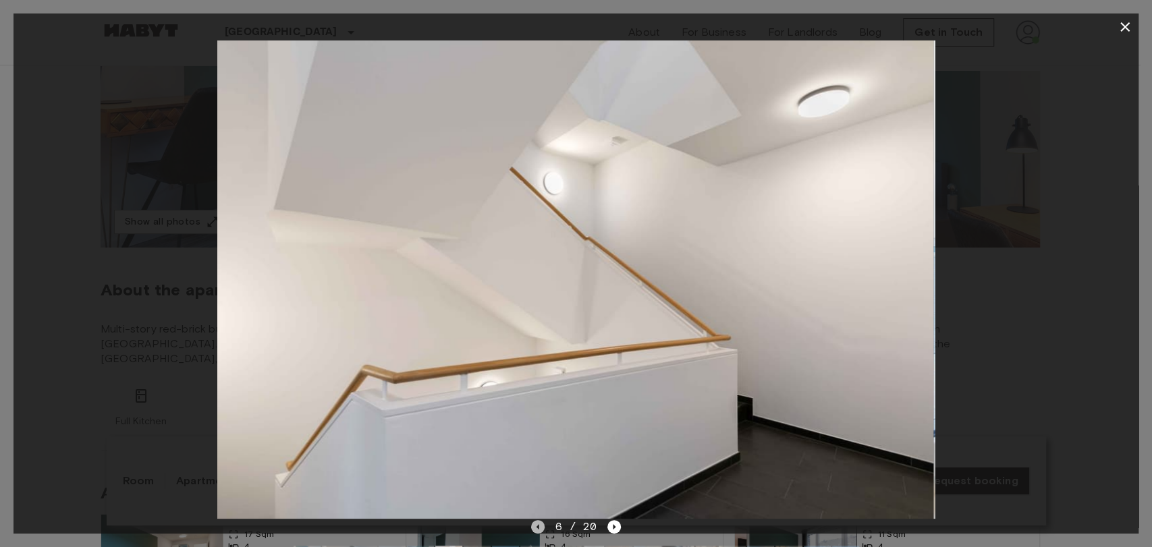
click at [542, 526] on icon "Previous image" at bounding box center [537, 526] width 13 height 13
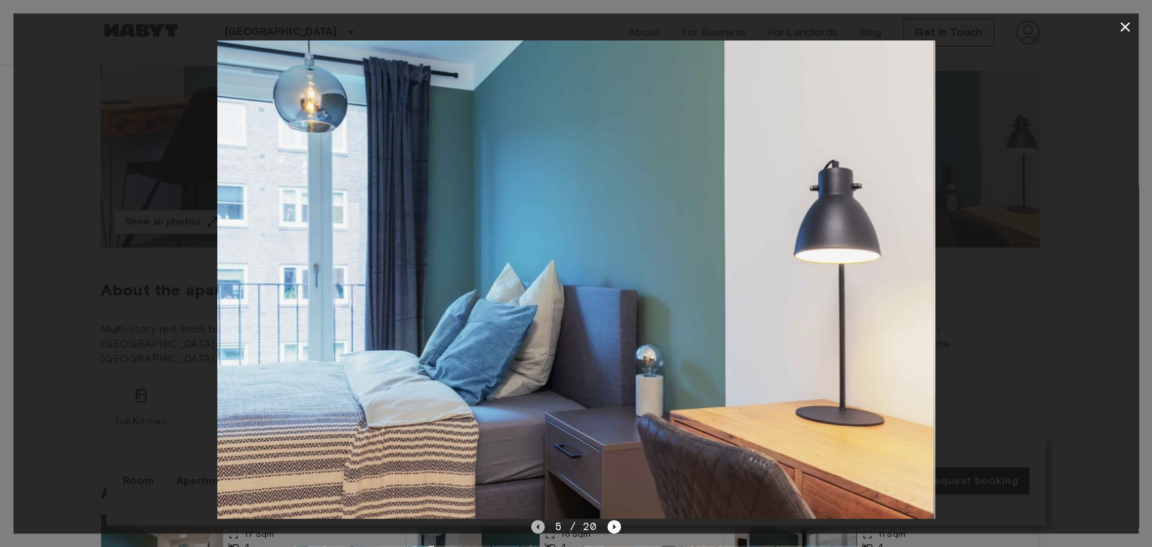
click at [542, 526] on icon "Previous image" at bounding box center [537, 526] width 13 height 13
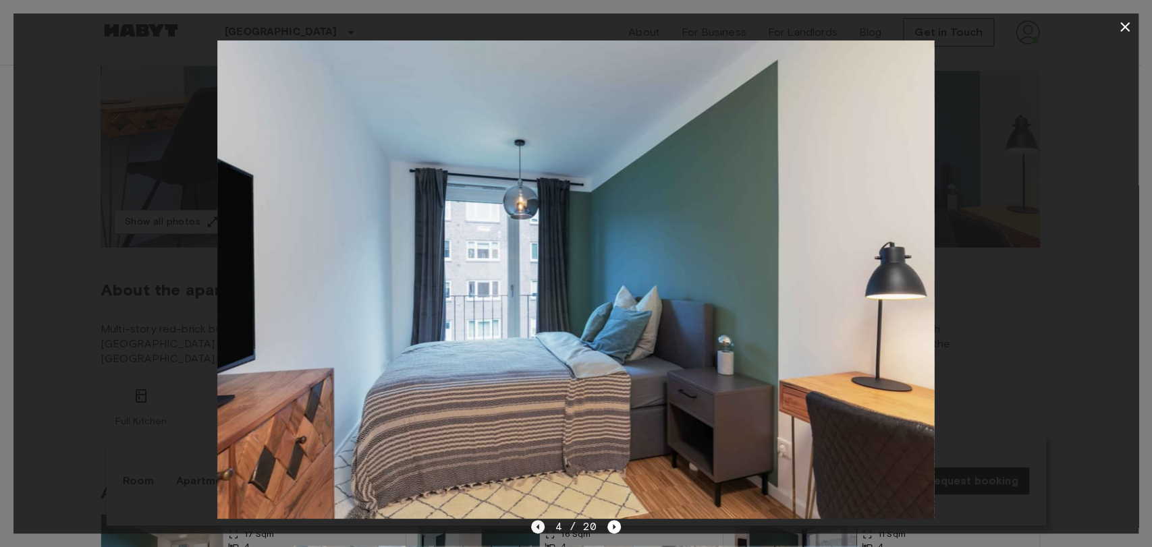
click at [542, 526] on icon "Previous image" at bounding box center [537, 526] width 13 height 13
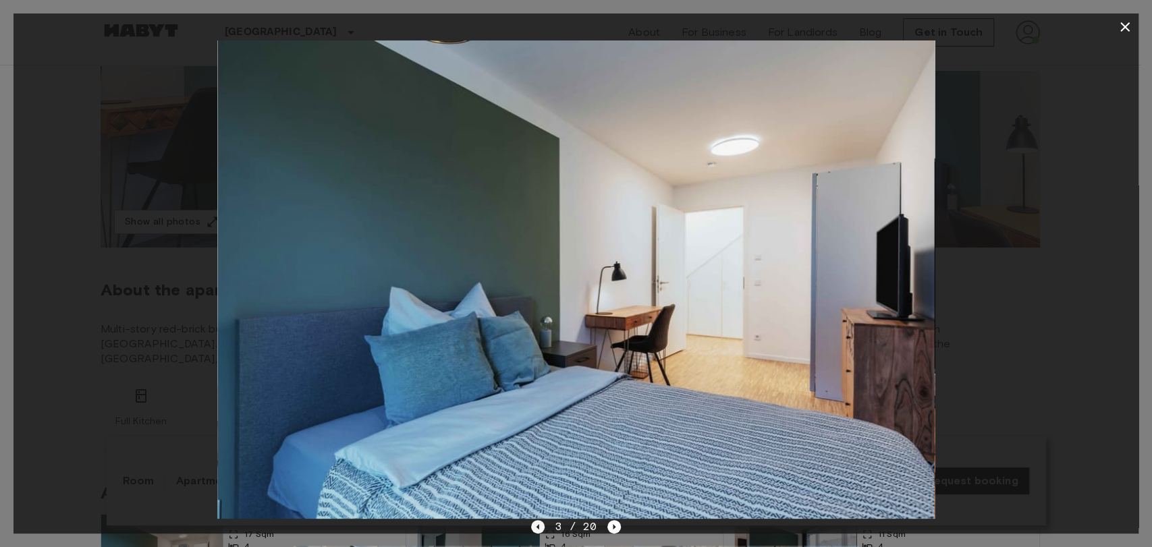
click at [542, 526] on icon "Previous image" at bounding box center [537, 526] width 13 height 13
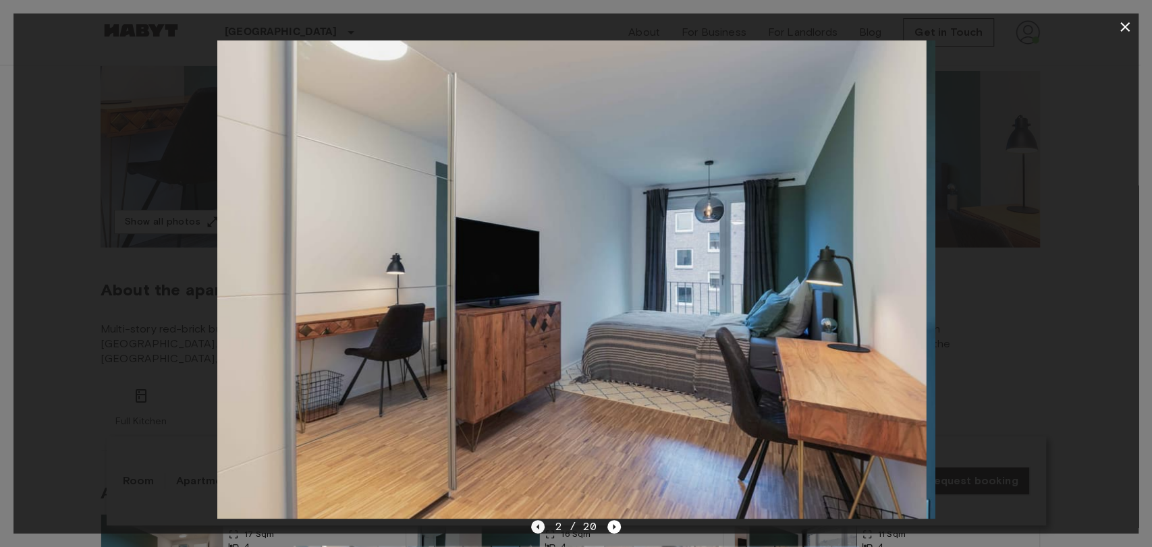
click at [542, 526] on icon "Previous image" at bounding box center [537, 526] width 13 height 13
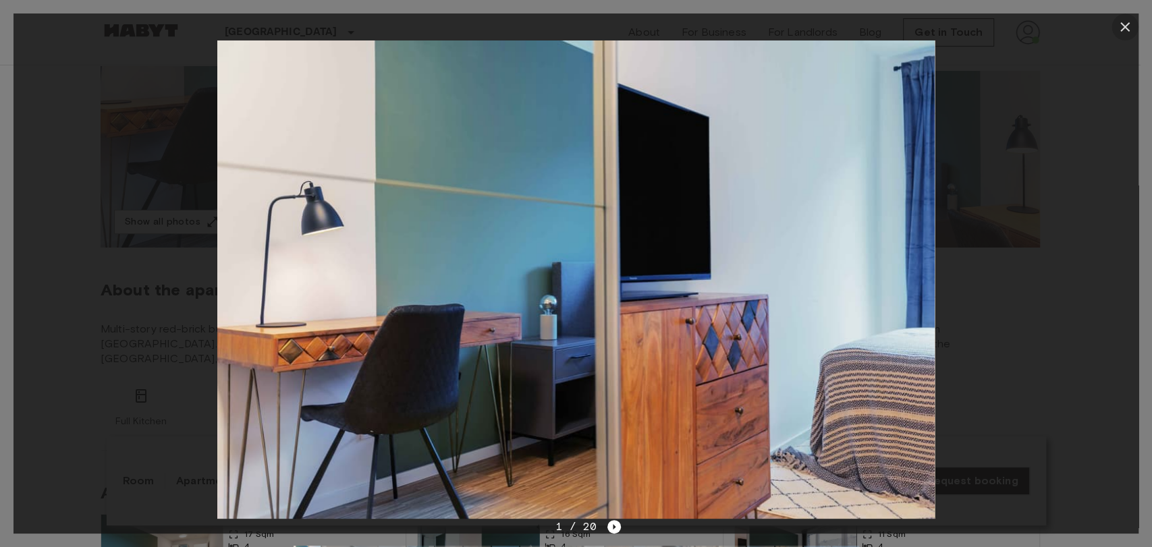
click at [1118, 26] on icon "button" at bounding box center [1125, 27] width 16 height 16
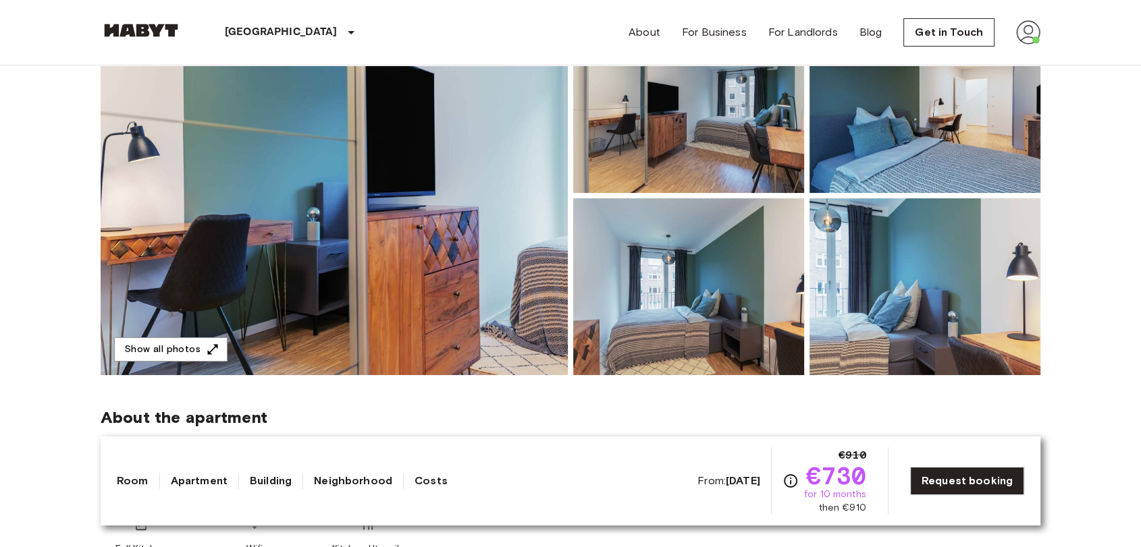
scroll to position [0, 0]
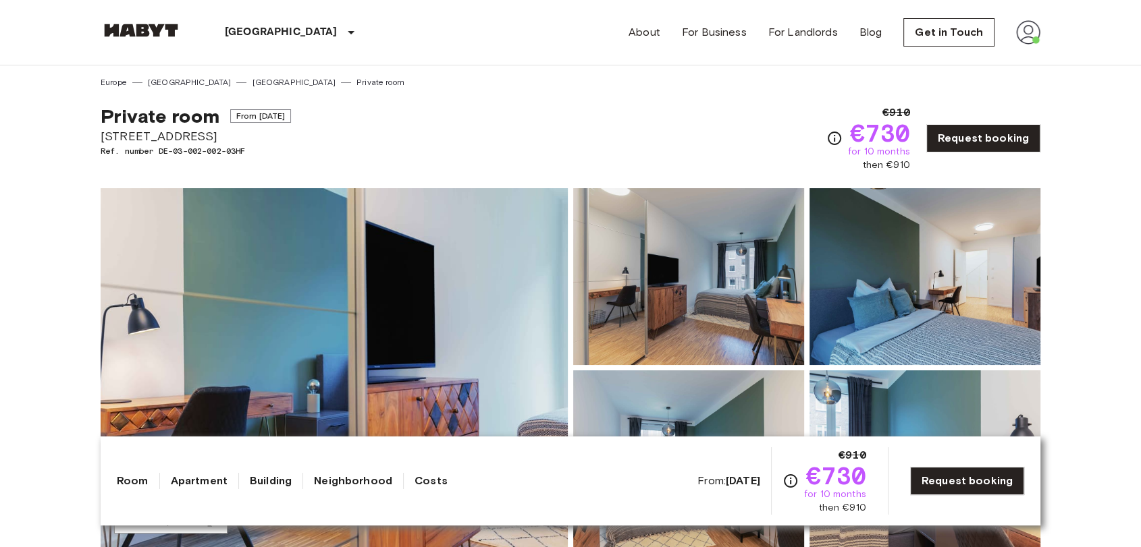
drag, startPoint x: 99, startPoint y: 134, endPoint x: 210, endPoint y: 135, distance: 110.7
copy span "Schellingstraße 13c"
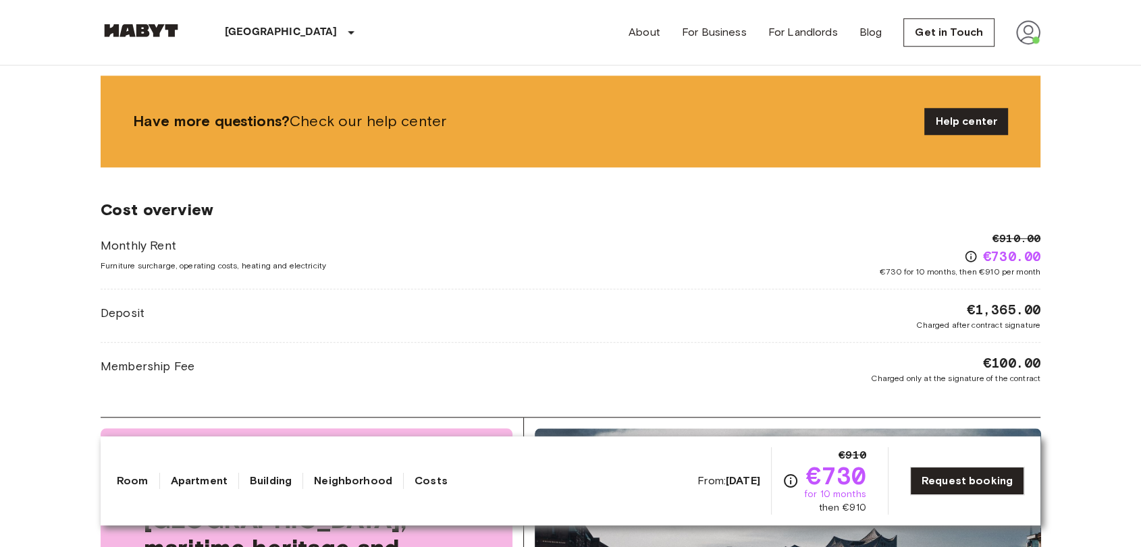
scroll to position [1350, 0]
